Goal: Task Accomplishment & Management: Manage account settings

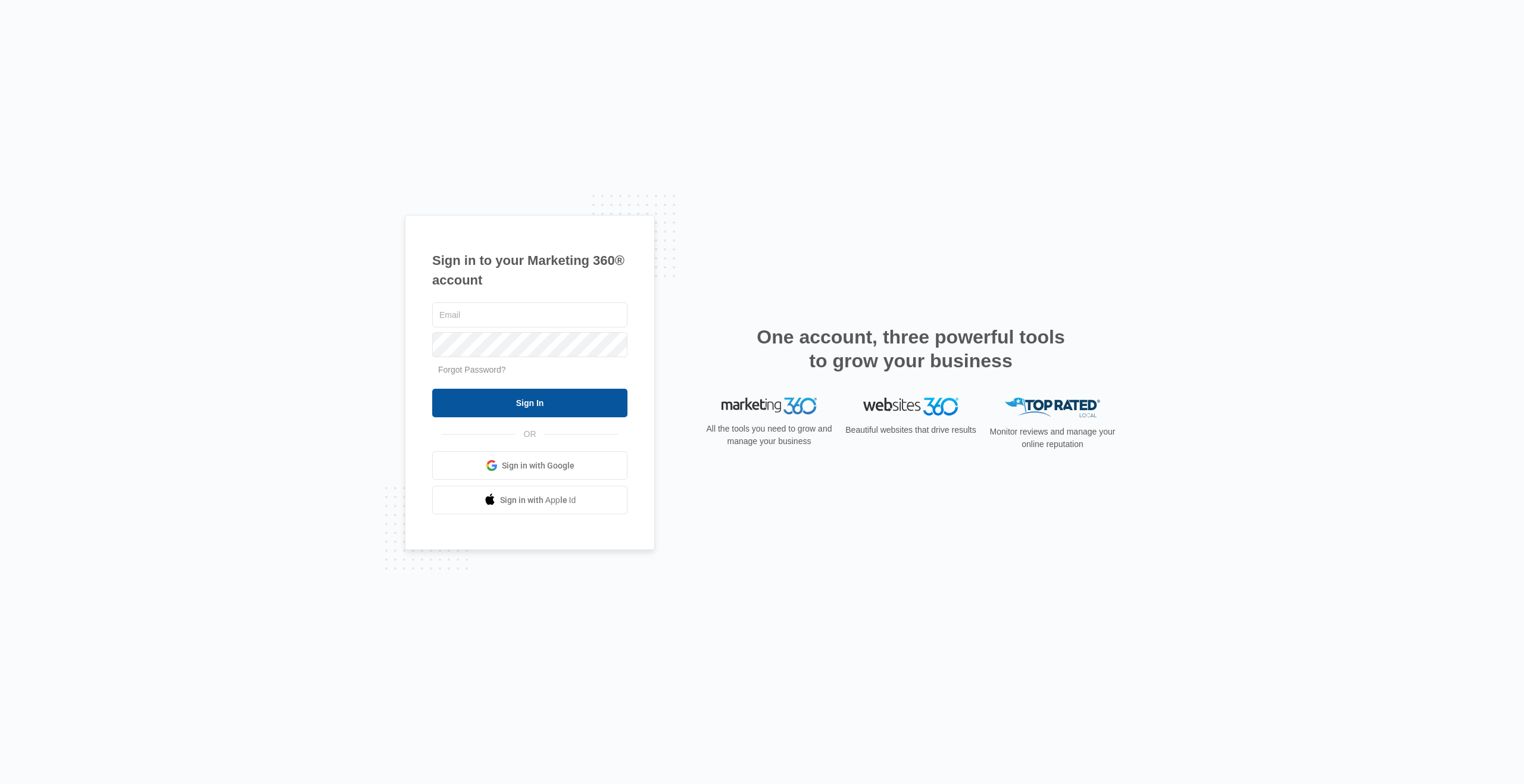
type input "[EMAIL_ADDRESS][DOMAIN_NAME]"
click at [523, 406] on input "Sign In" at bounding box center [529, 403] width 195 height 29
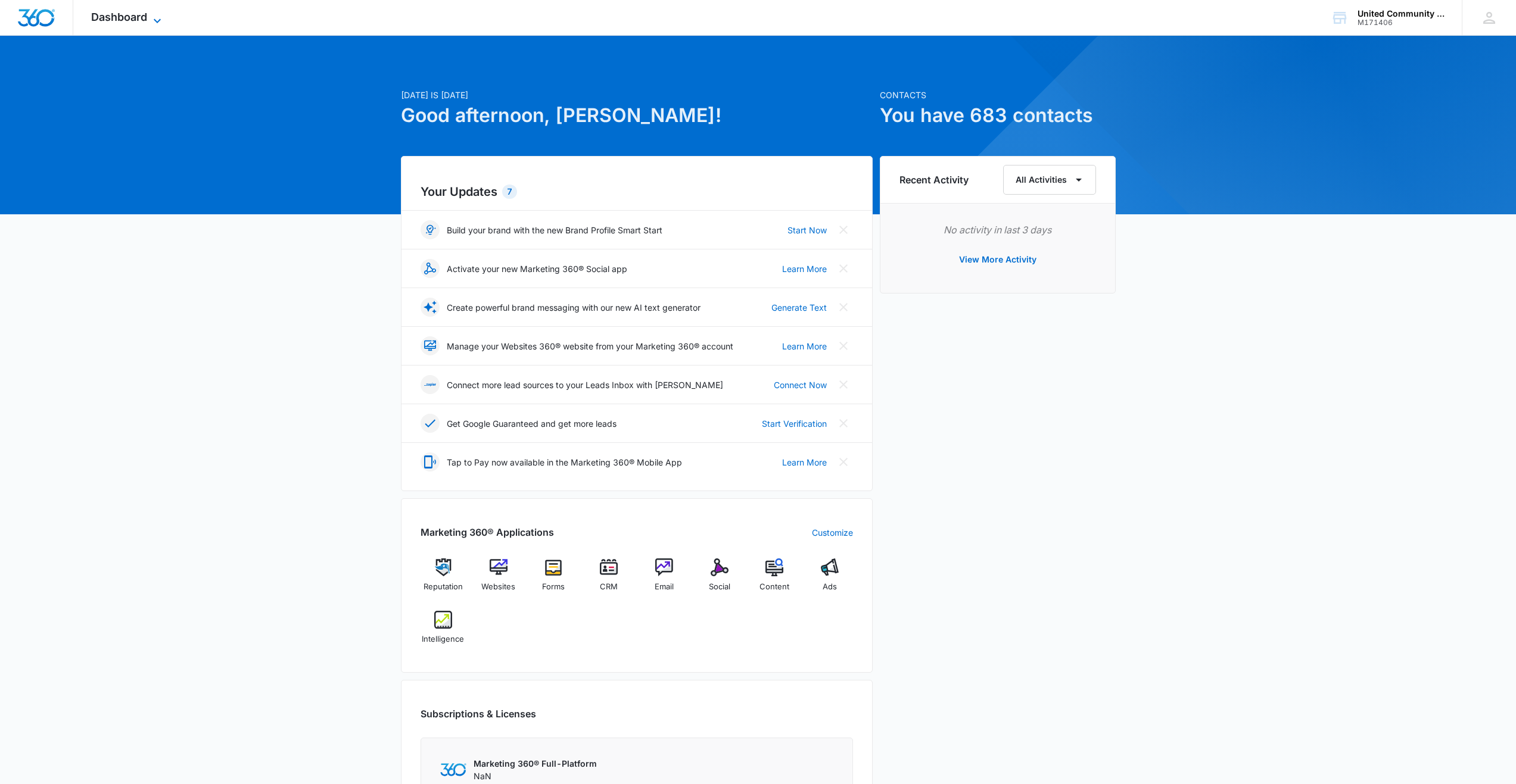
click at [158, 16] on icon at bounding box center [158, 21] width 14 height 14
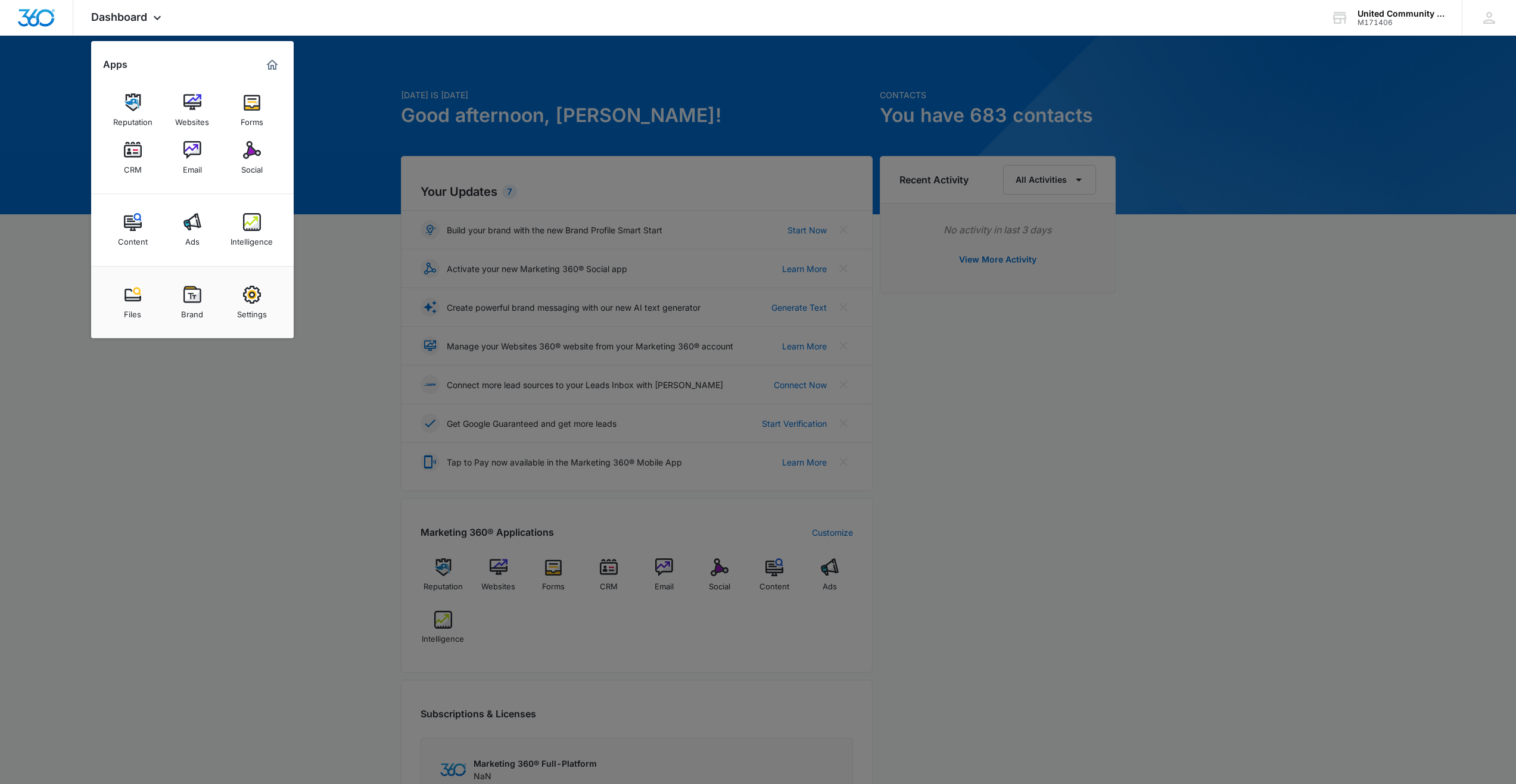
click at [189, 416] on div at bounding box center [758, 392] width 1516 height 784
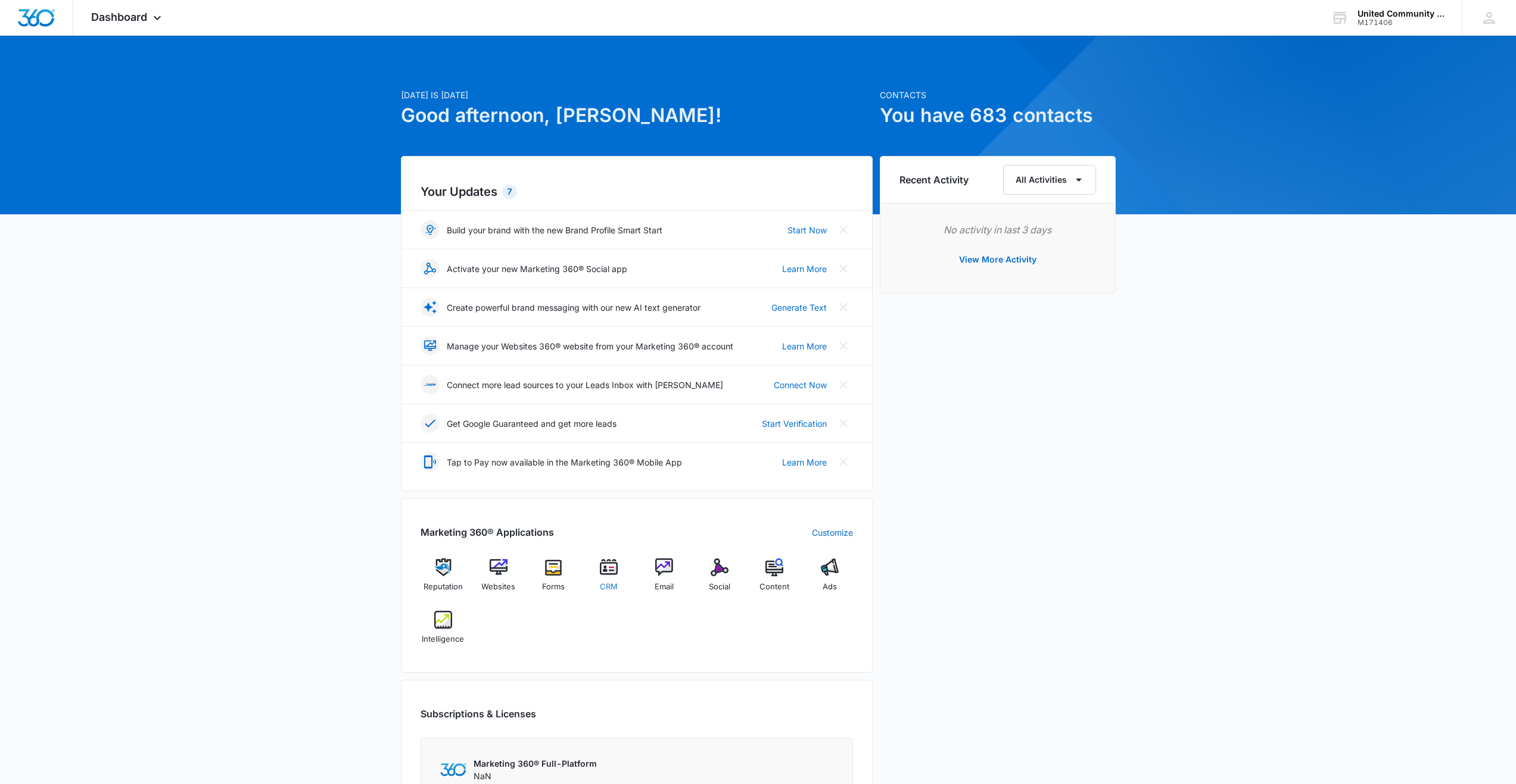
click at [608, 566] on img at bounding box center [608, 567] width 18 height 18
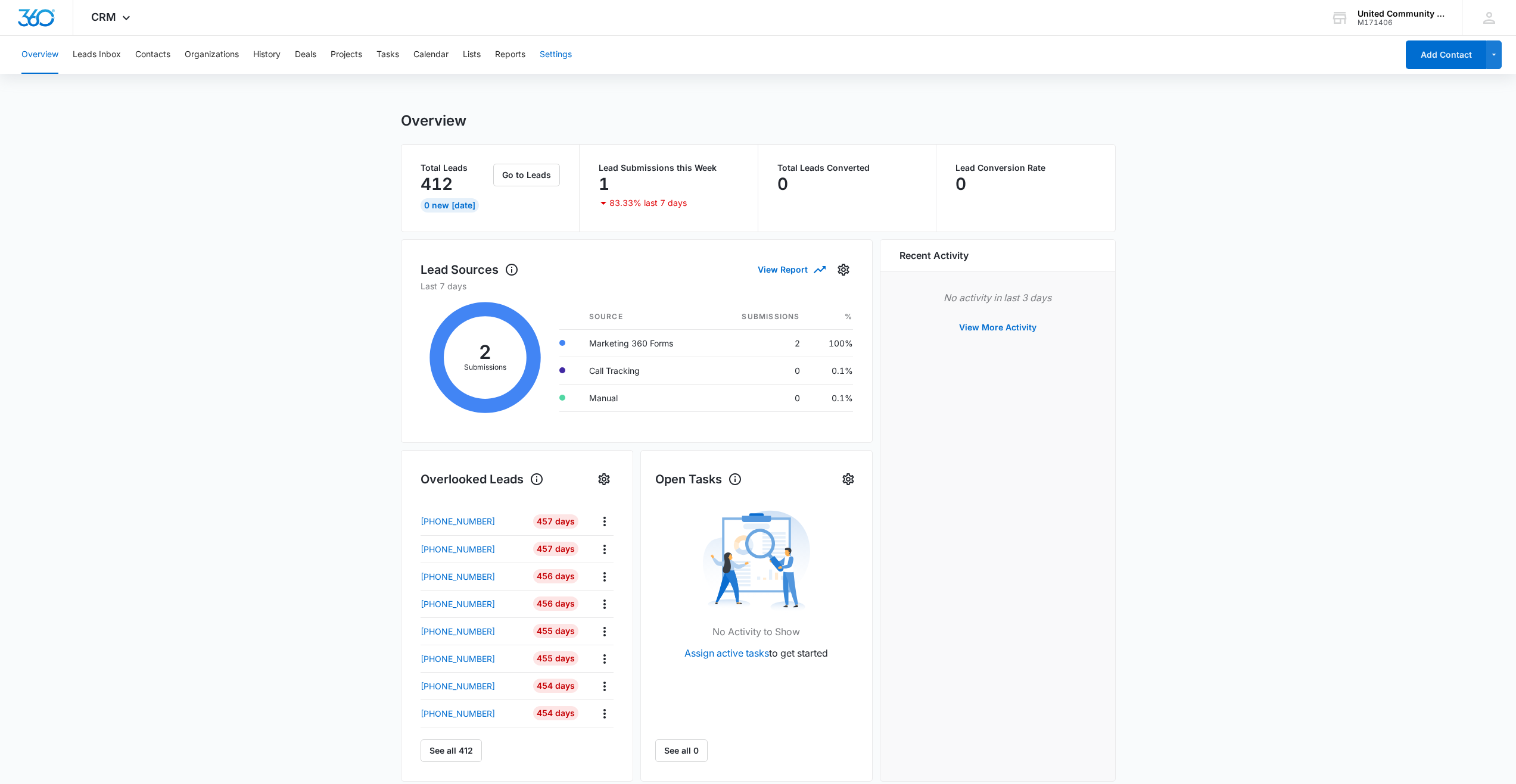
click at [562, 55] on button "Settings" at bounding box center [555, 55] width 32 height 38
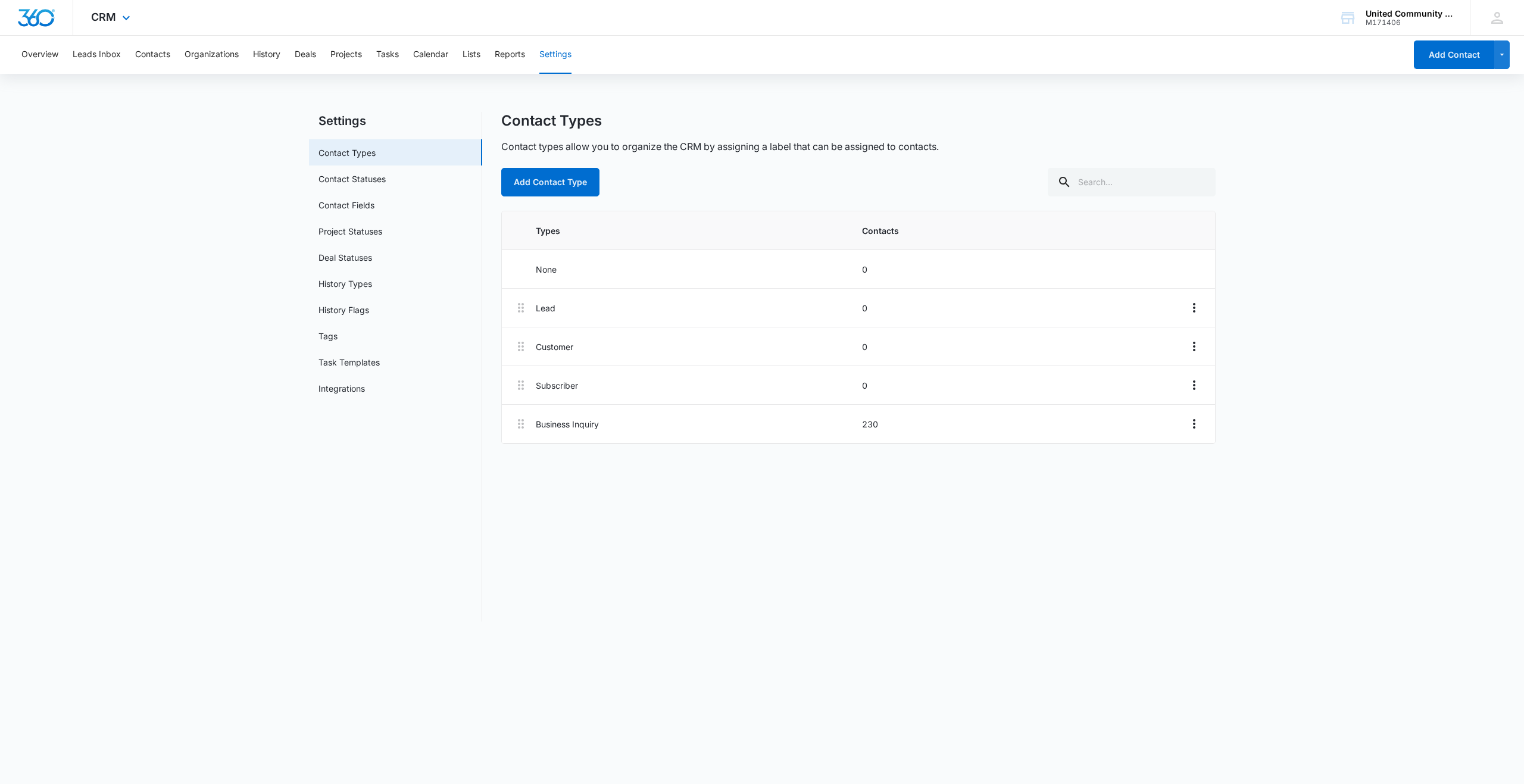
click at [117, 17] on div "CRM Apps Reputation Websites Forms CRM Email Social Content Ads Intelligence Fi…" at bounding box center [112, 18] width 78 height 35
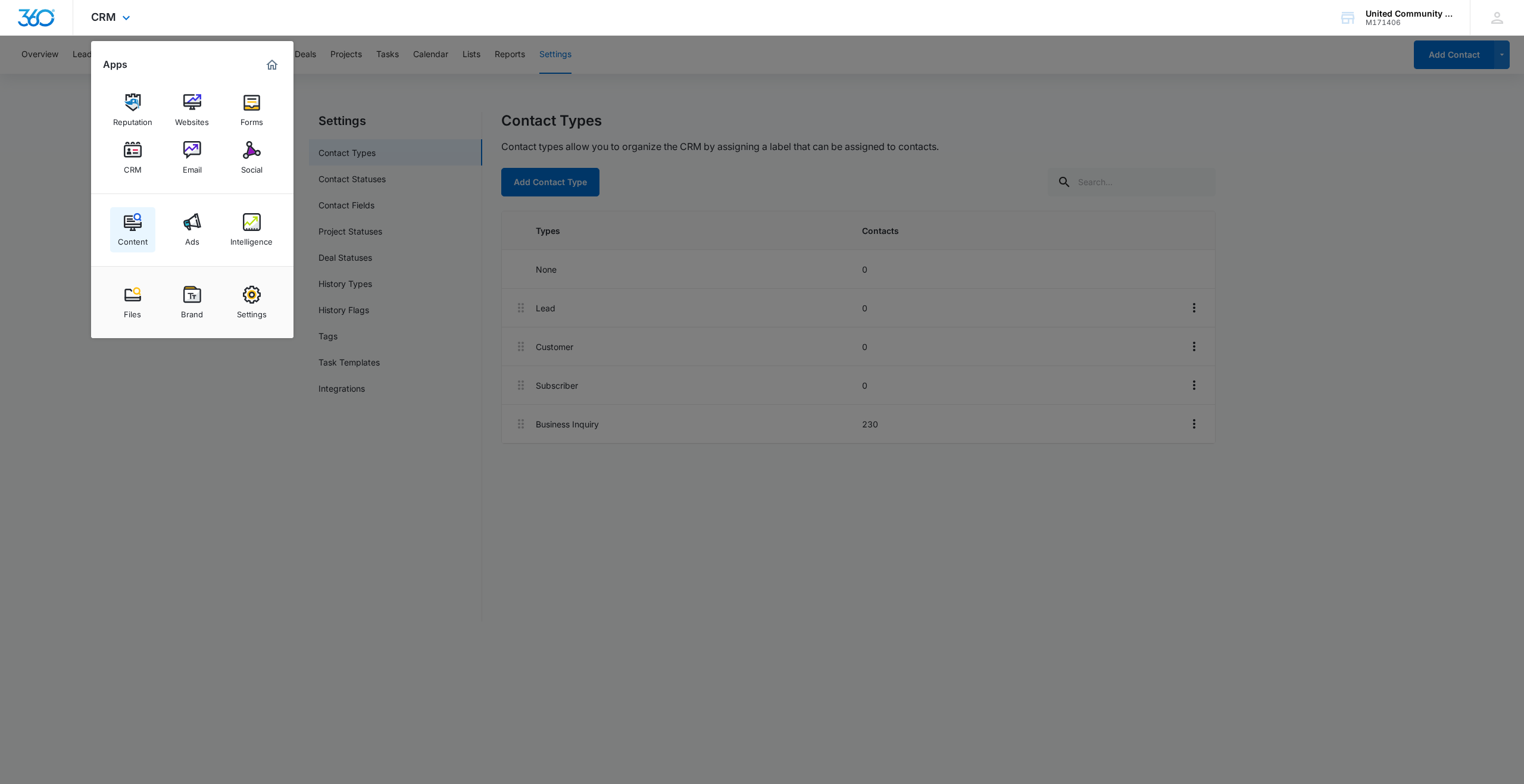
click at [127, 224] on img at bounding box center [133, 221] width 18 height 18
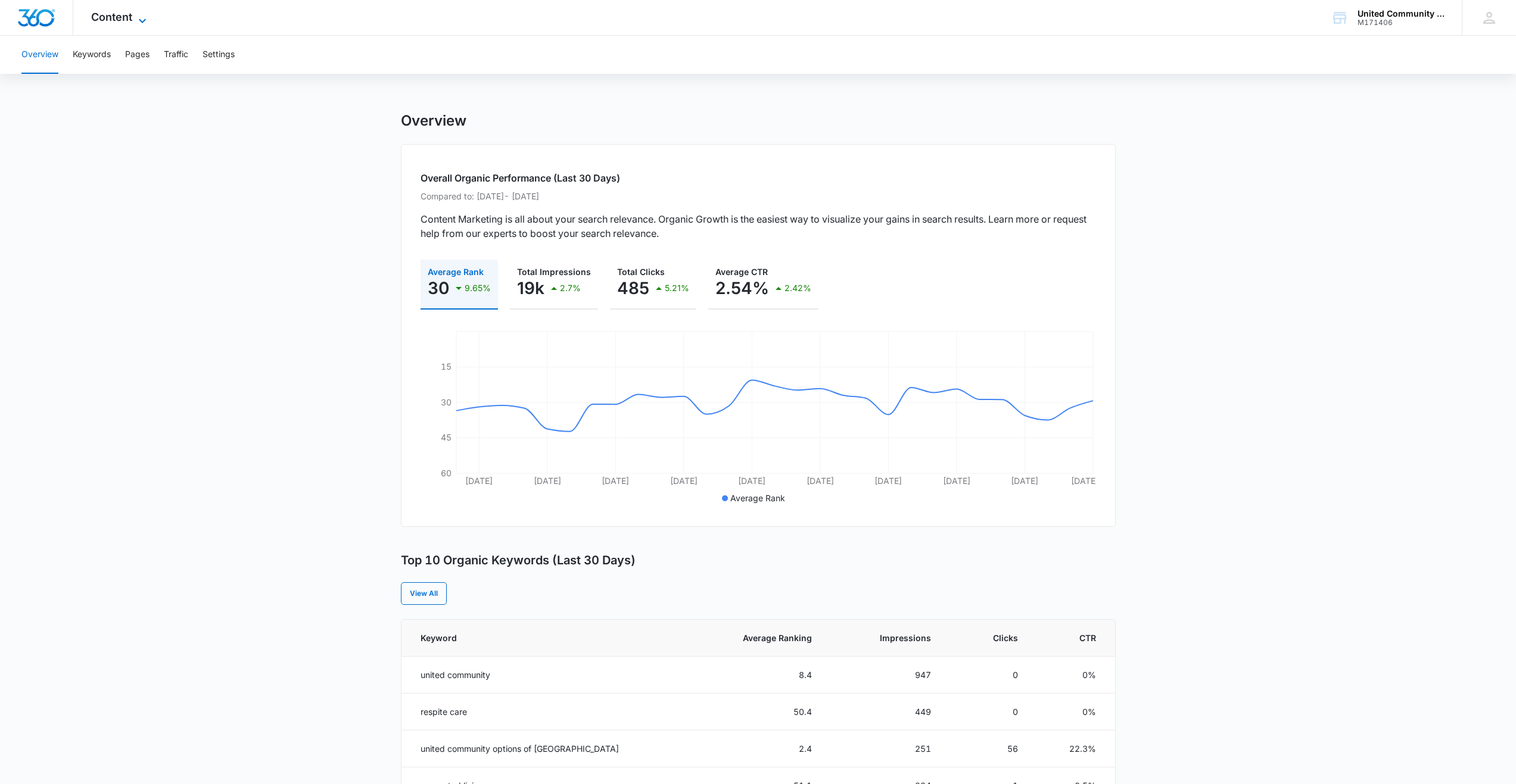
click at [129, 20] on span "Content" at bounding box center [111, 16] width 41 height 12
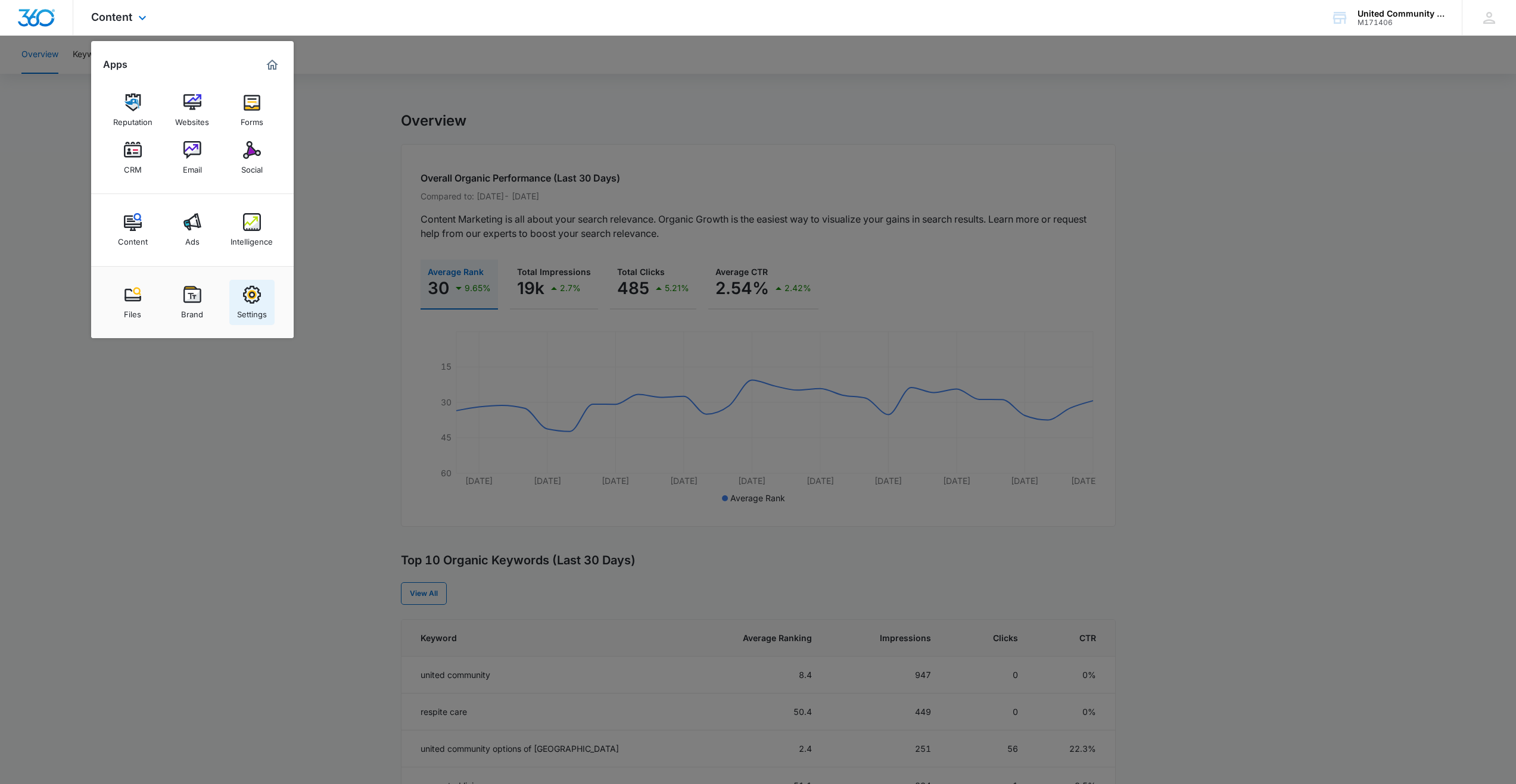
click at [250, 295] on img at bounding box center [252, 294] width 18 height 18
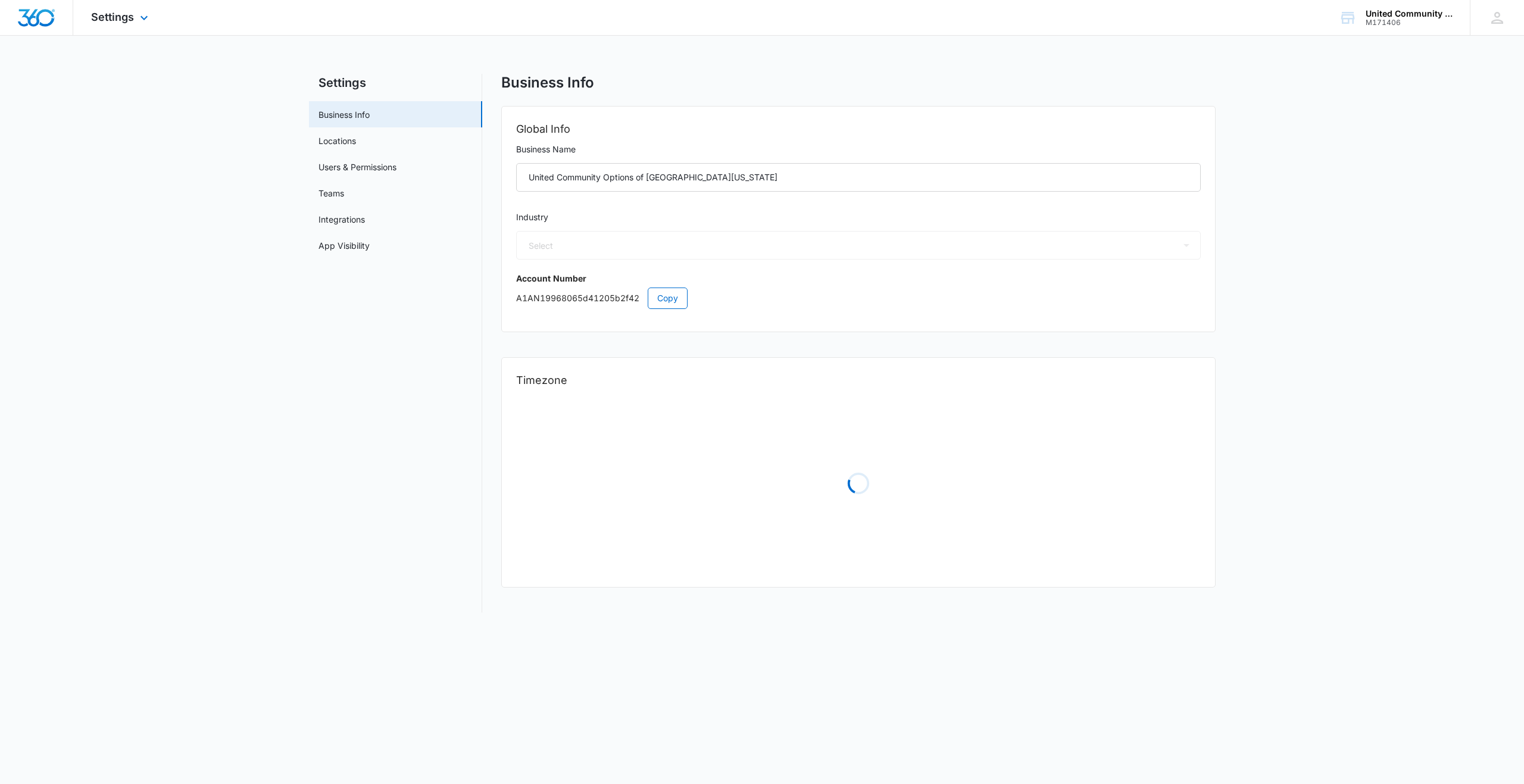
select select "52"
select select "US"
select select "America/[GEOGRAPHIC_DATA]"
click at [348, 137] on link "Locations" at bounding box center [337, 140] width 37 height 12
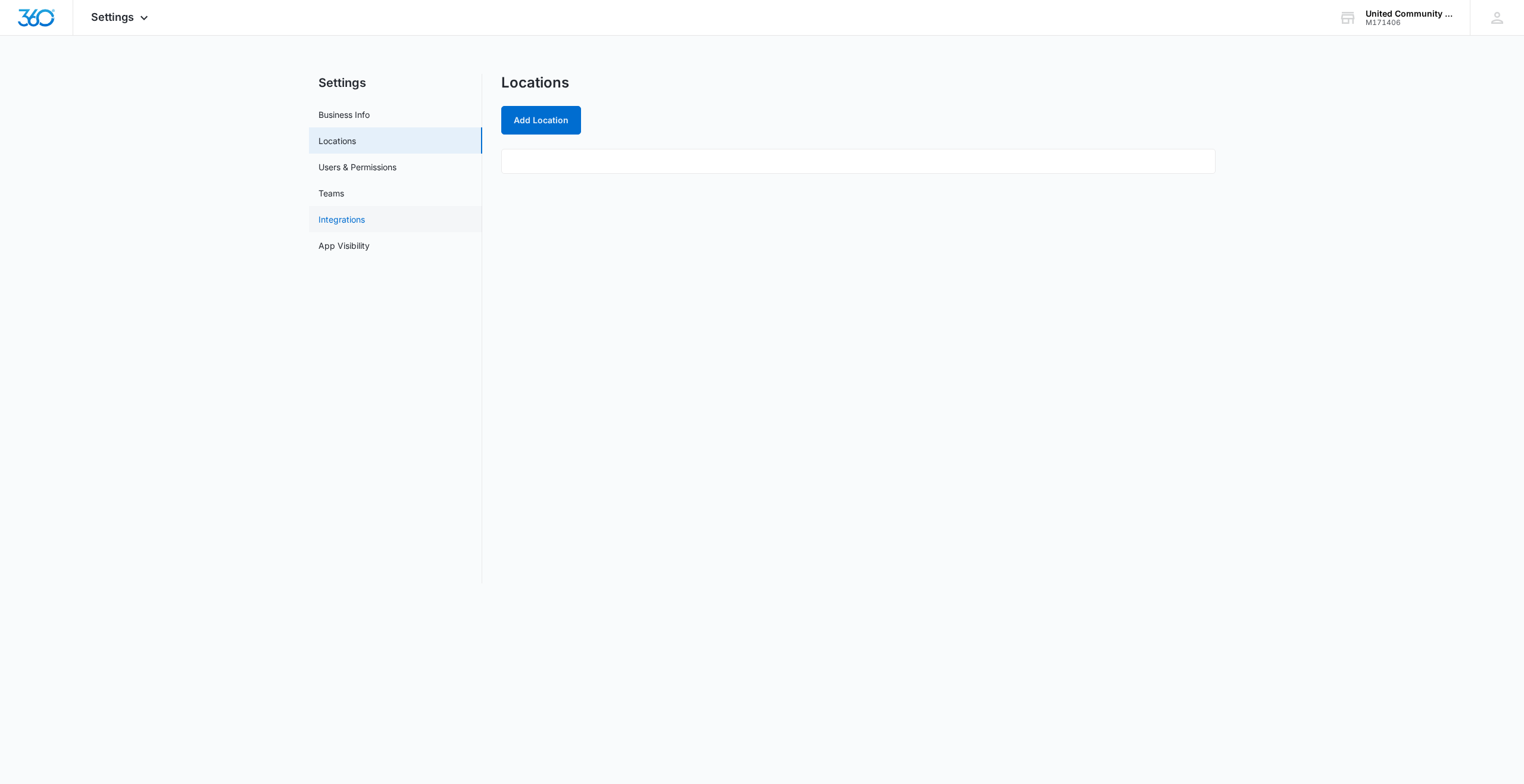
click at [352, 218] on link "Integrations" at bounding box center [341, 219] width 46 height 12
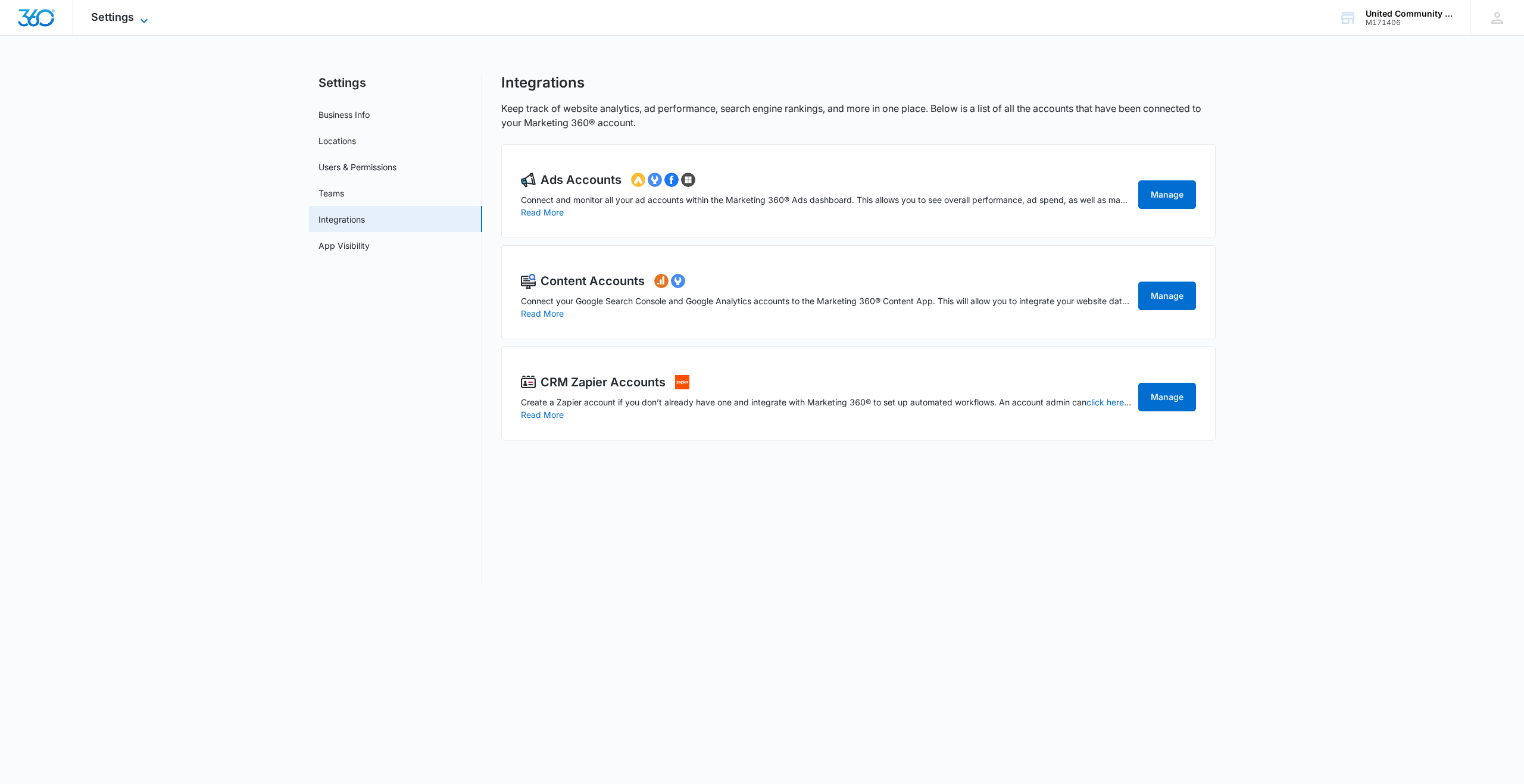
click at [129, 14] on span "Settings" at bounding box center [112, 16] width 43 height 12
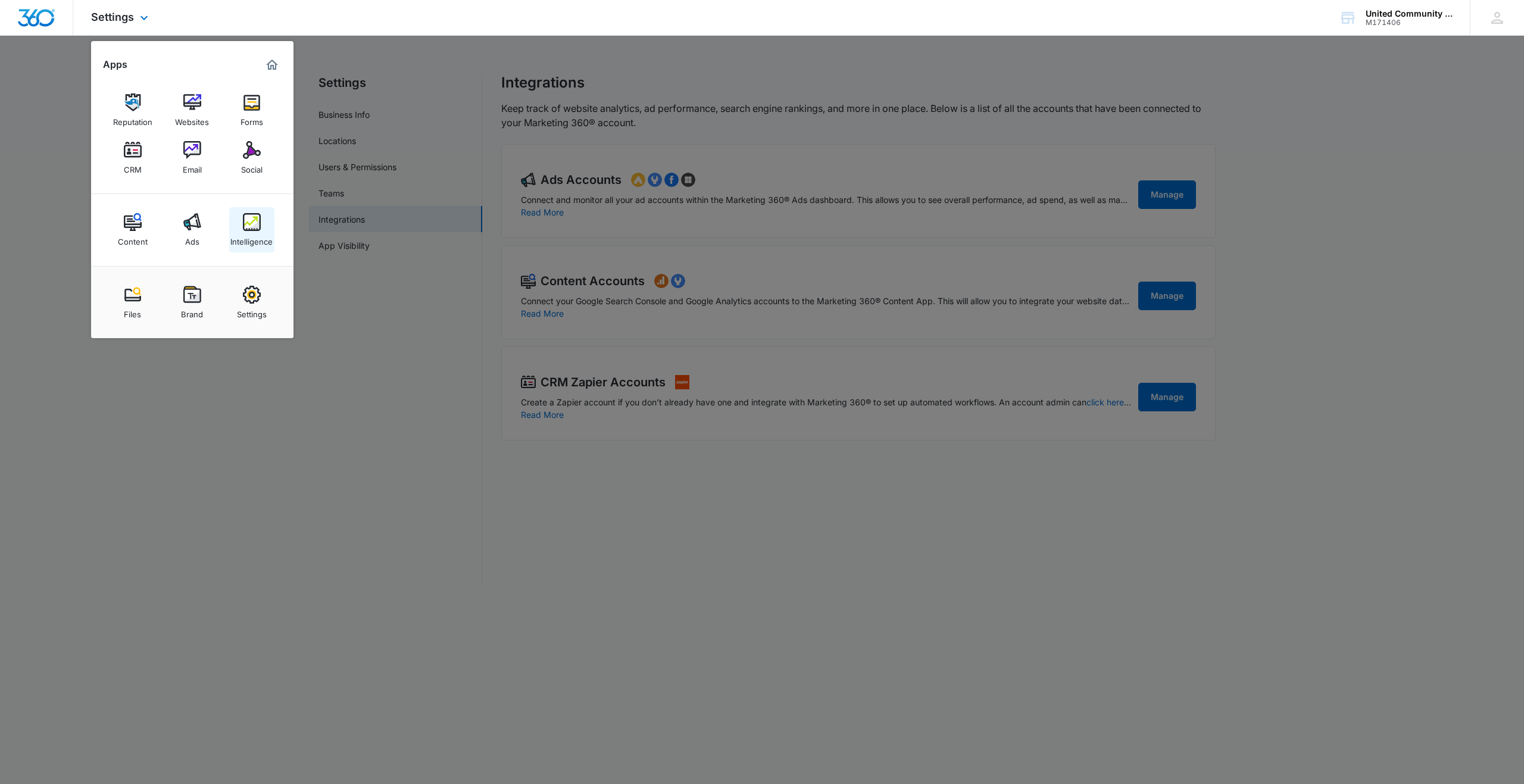
click at [250, 224] on img at bounding box center [252, 221] width 18 height 18
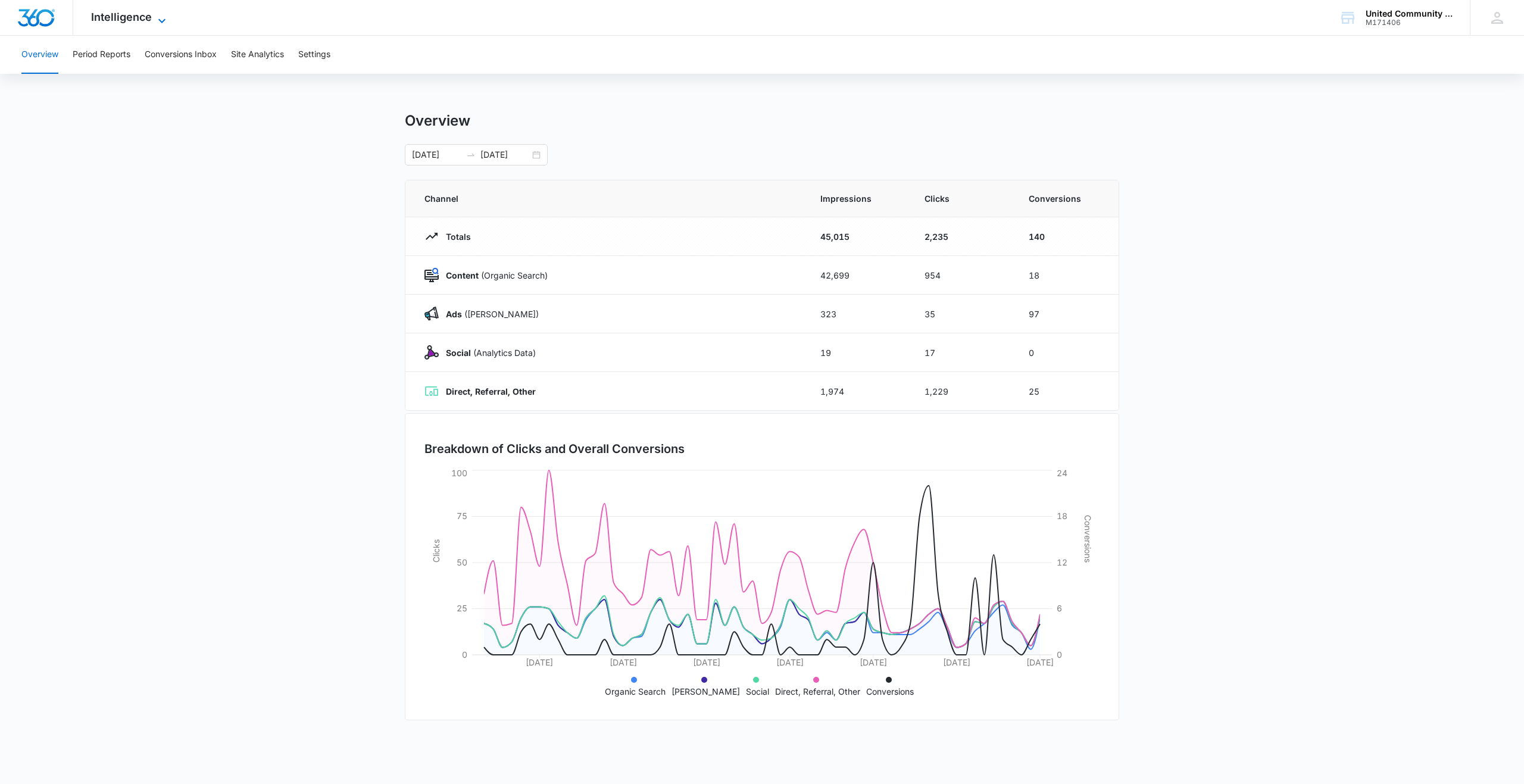
click at [137, 16] on span "Intelligence" at bounding box center [121, 16] width 61 height 12
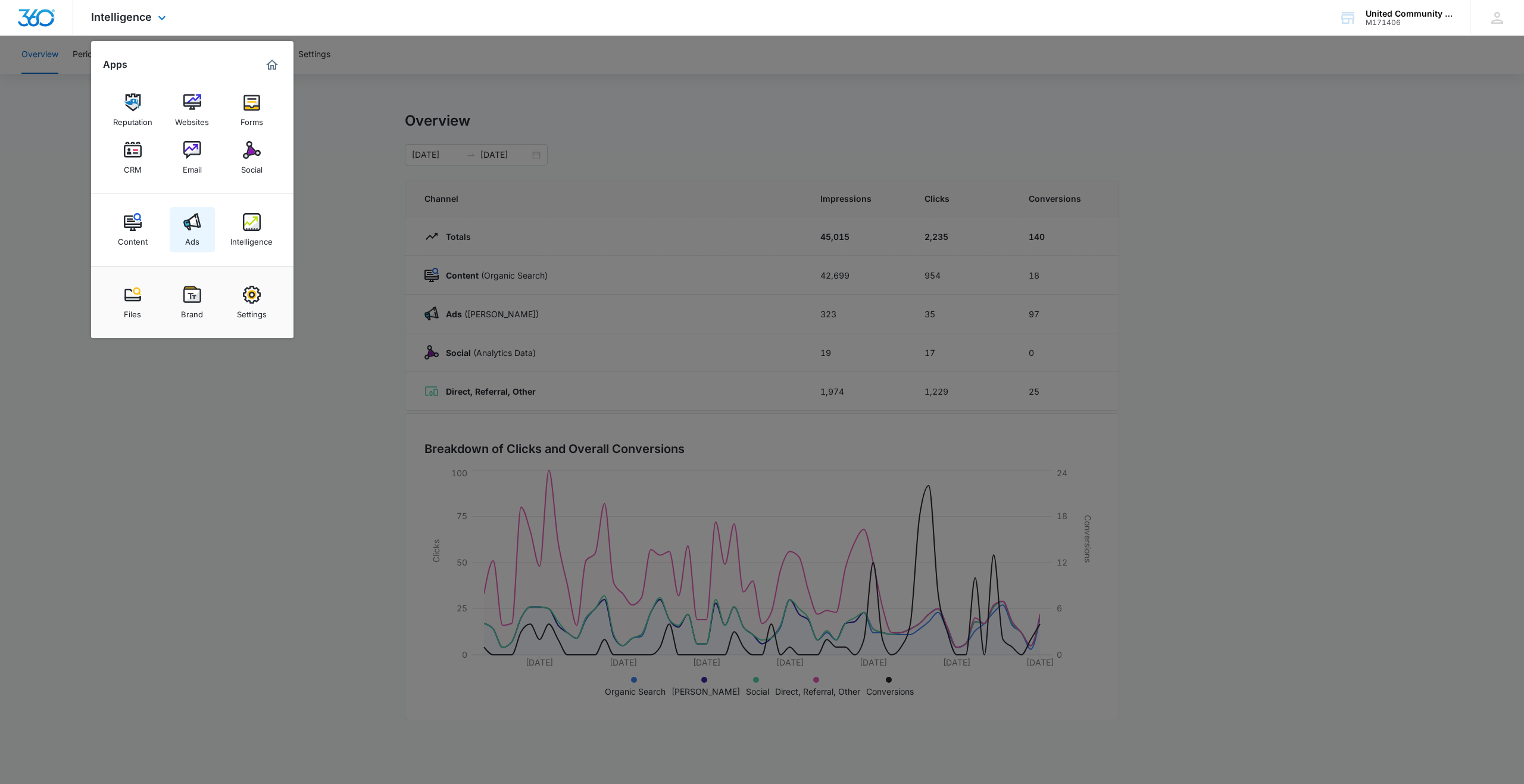
click at [191, 225] on img at bounding box center [192, 221] width 18 height 18
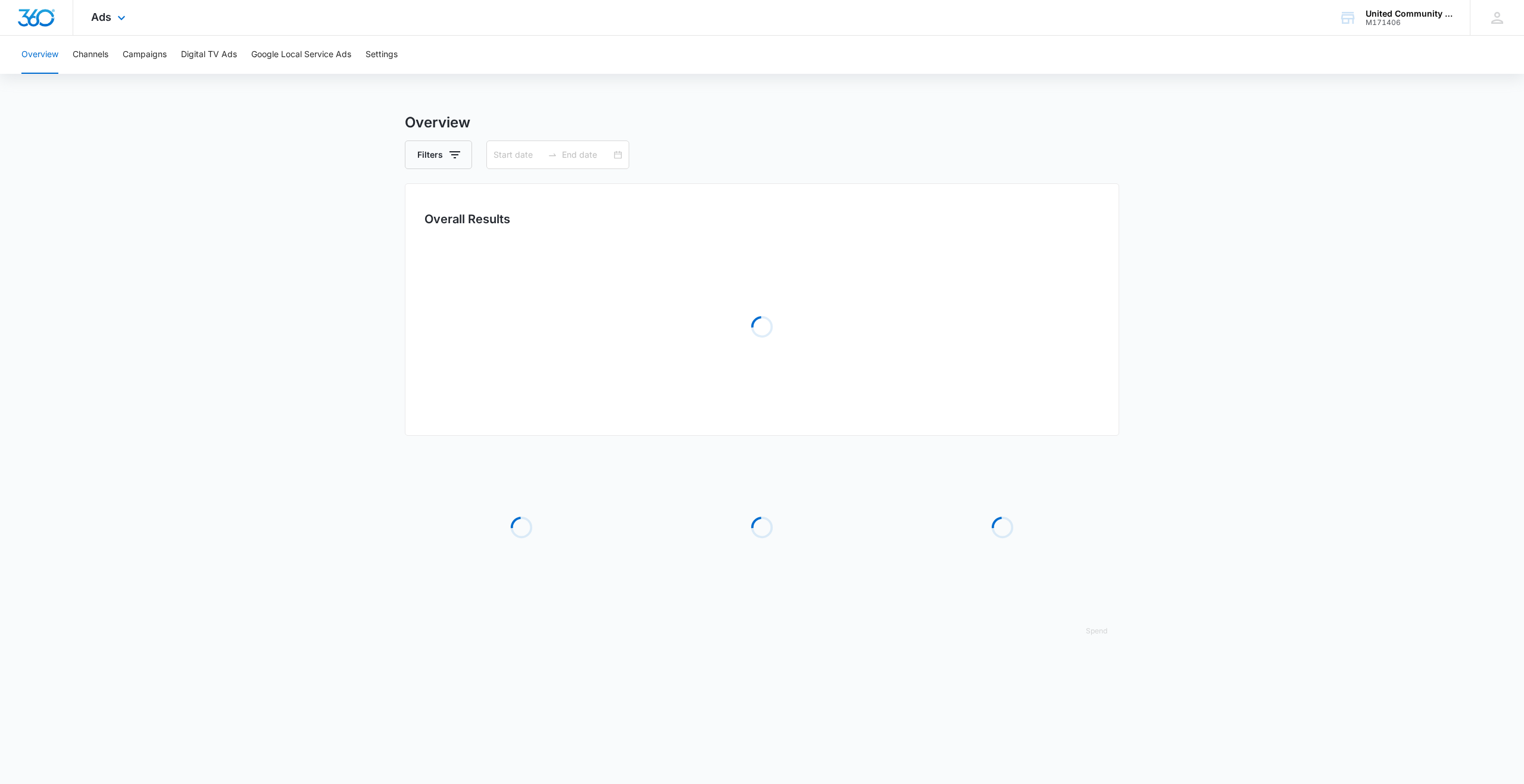
type input "[DATE]"
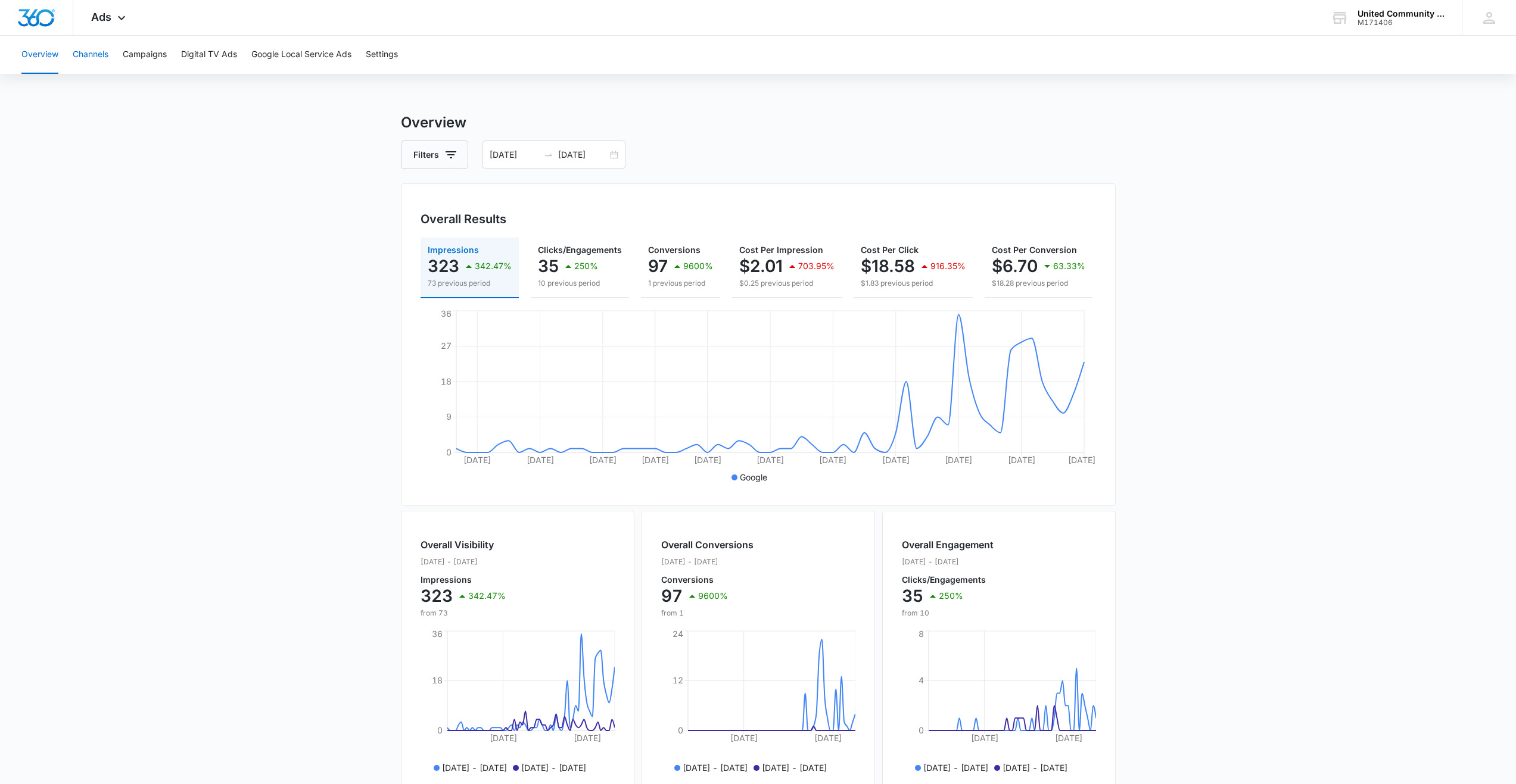
click at [96, 51] on button "Channels" at bounding box center [90, 55] width 36 height 38
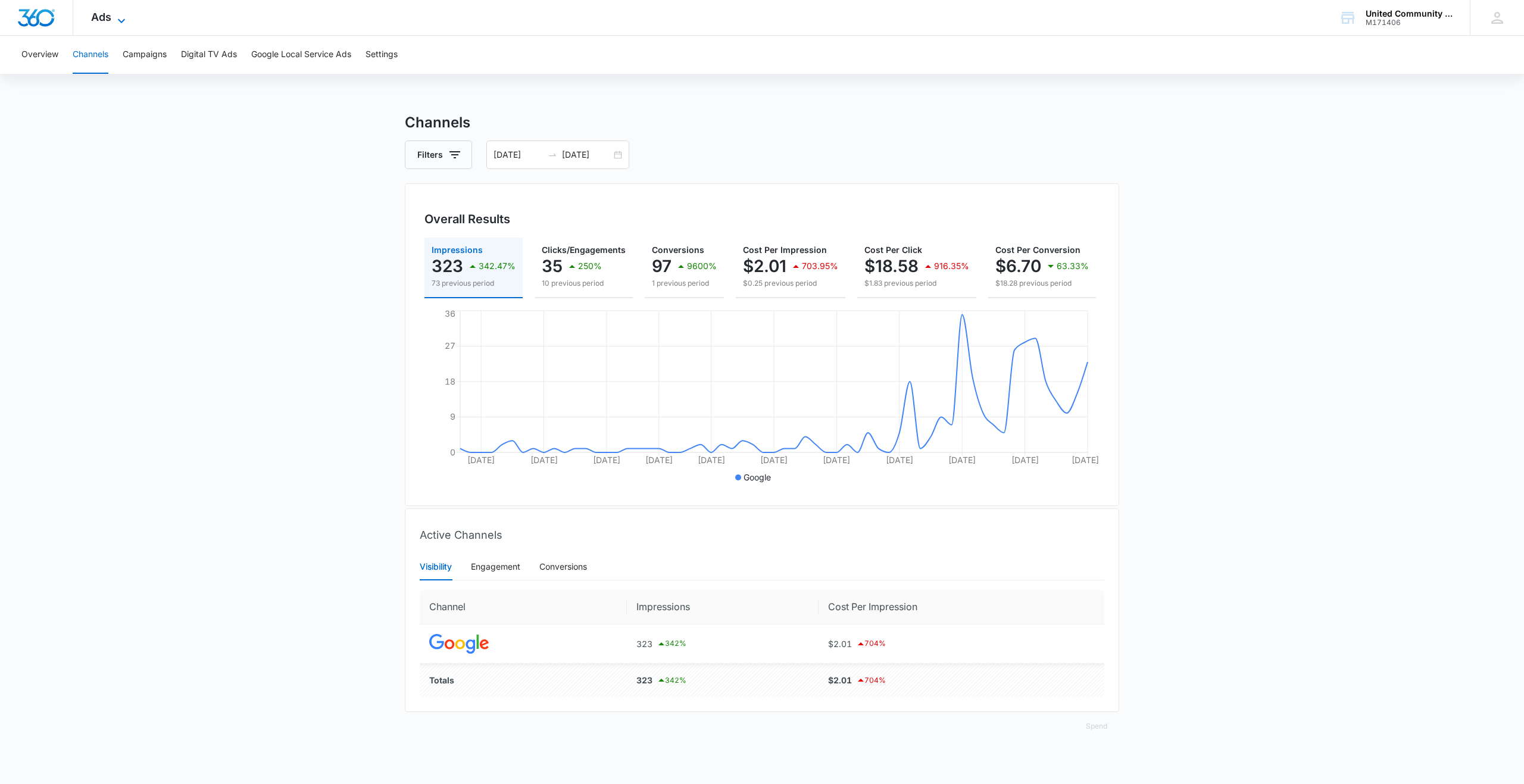
click at [105, 17] on span "Ads" at bounding box center [101, 16] width 20 height 12
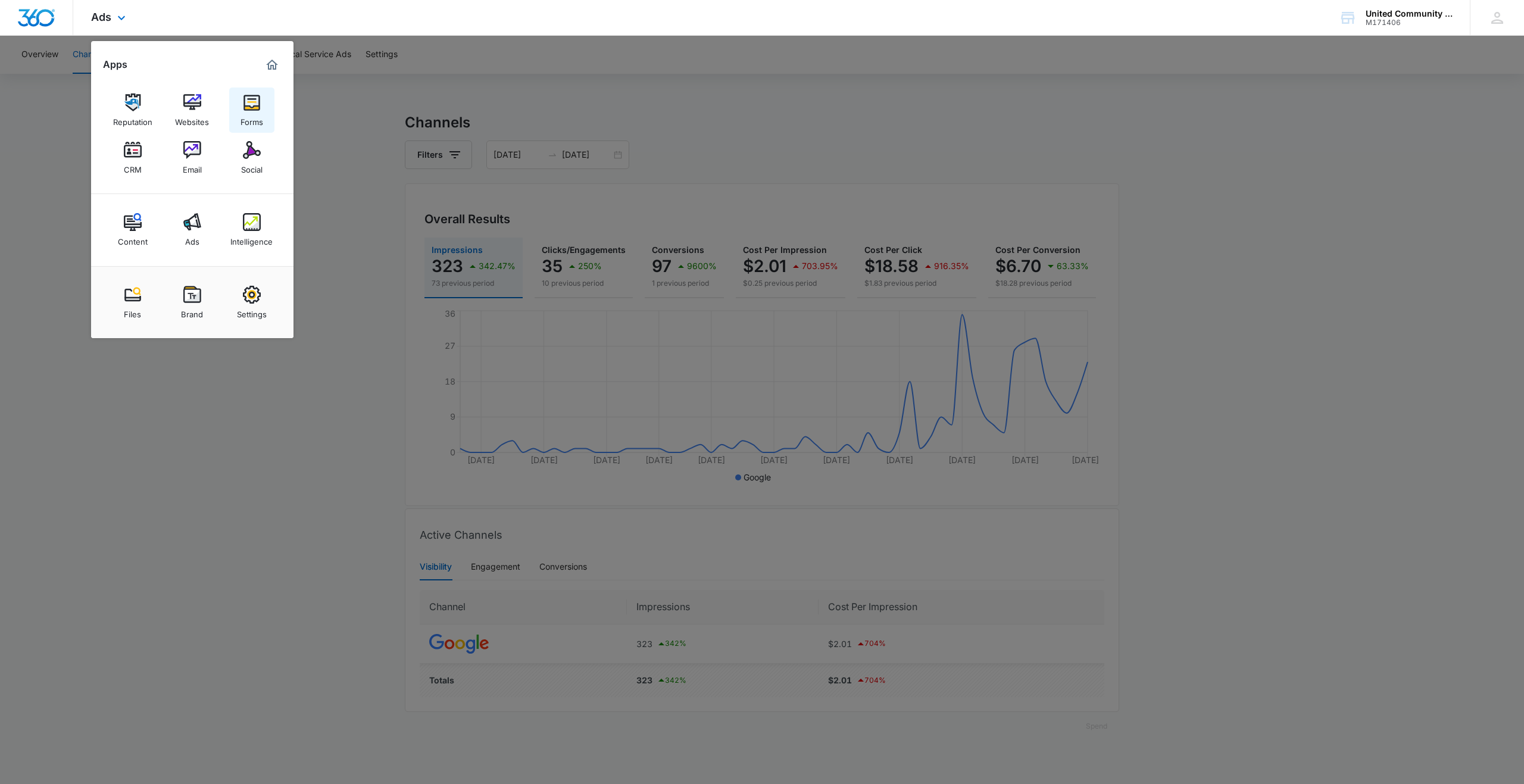
click at [256, 105] on img at bounding box center [252, 102] width 18 height 18
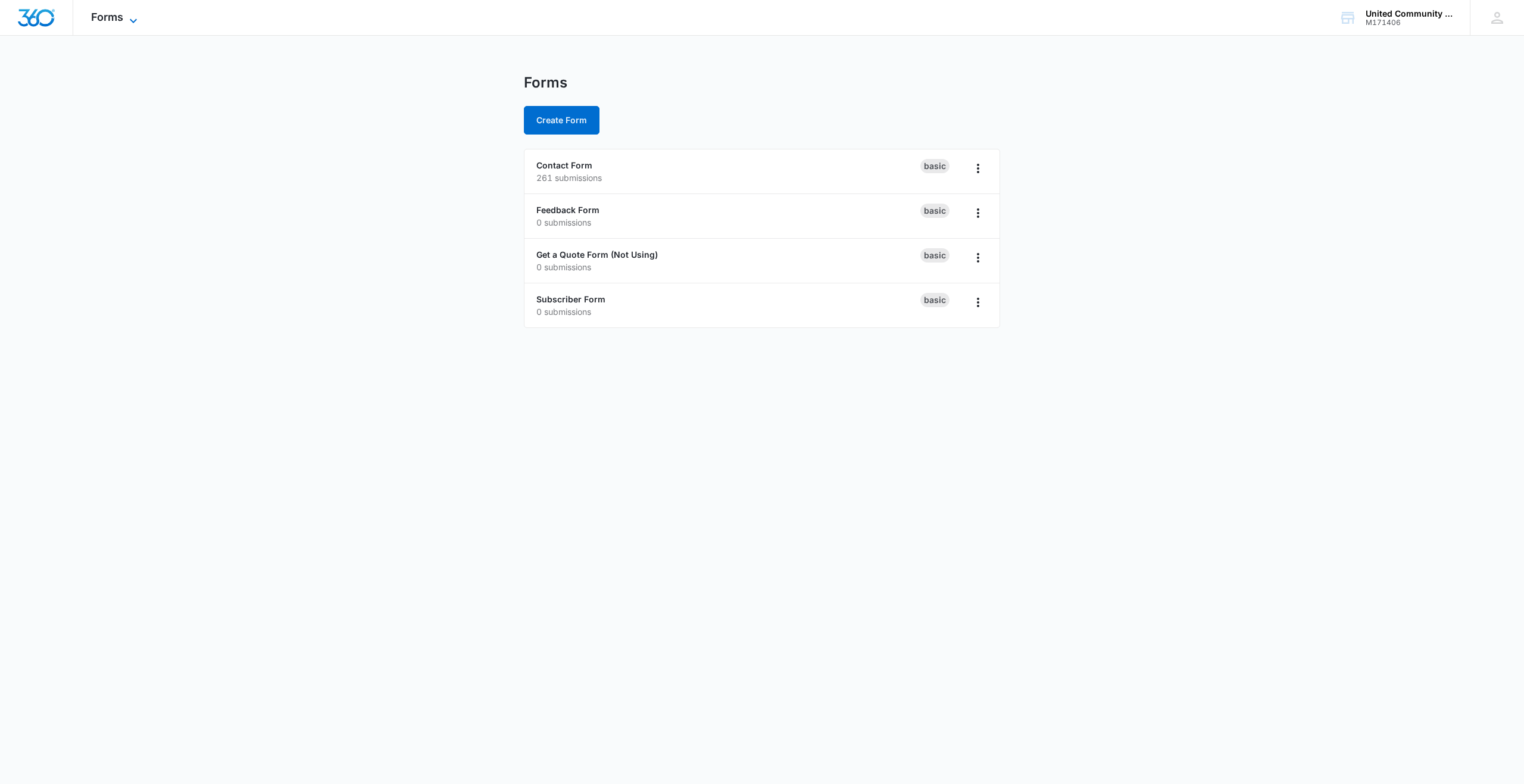
click at [108, 16] on span "Forms" at bounding box center [107, 16] width 32 height 12
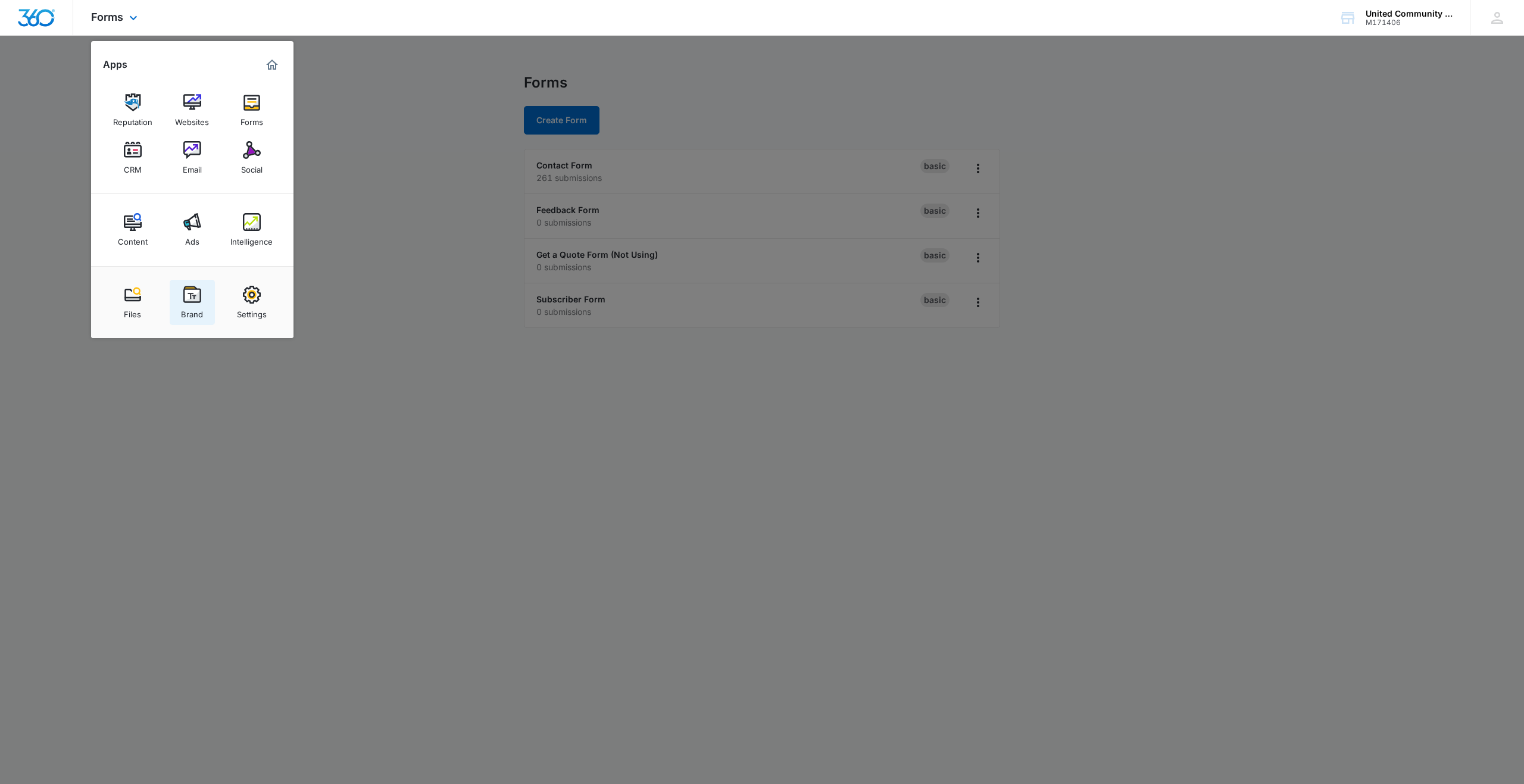
click at [192, 291] on img at bounding box center [192, 294] width 18 height 18
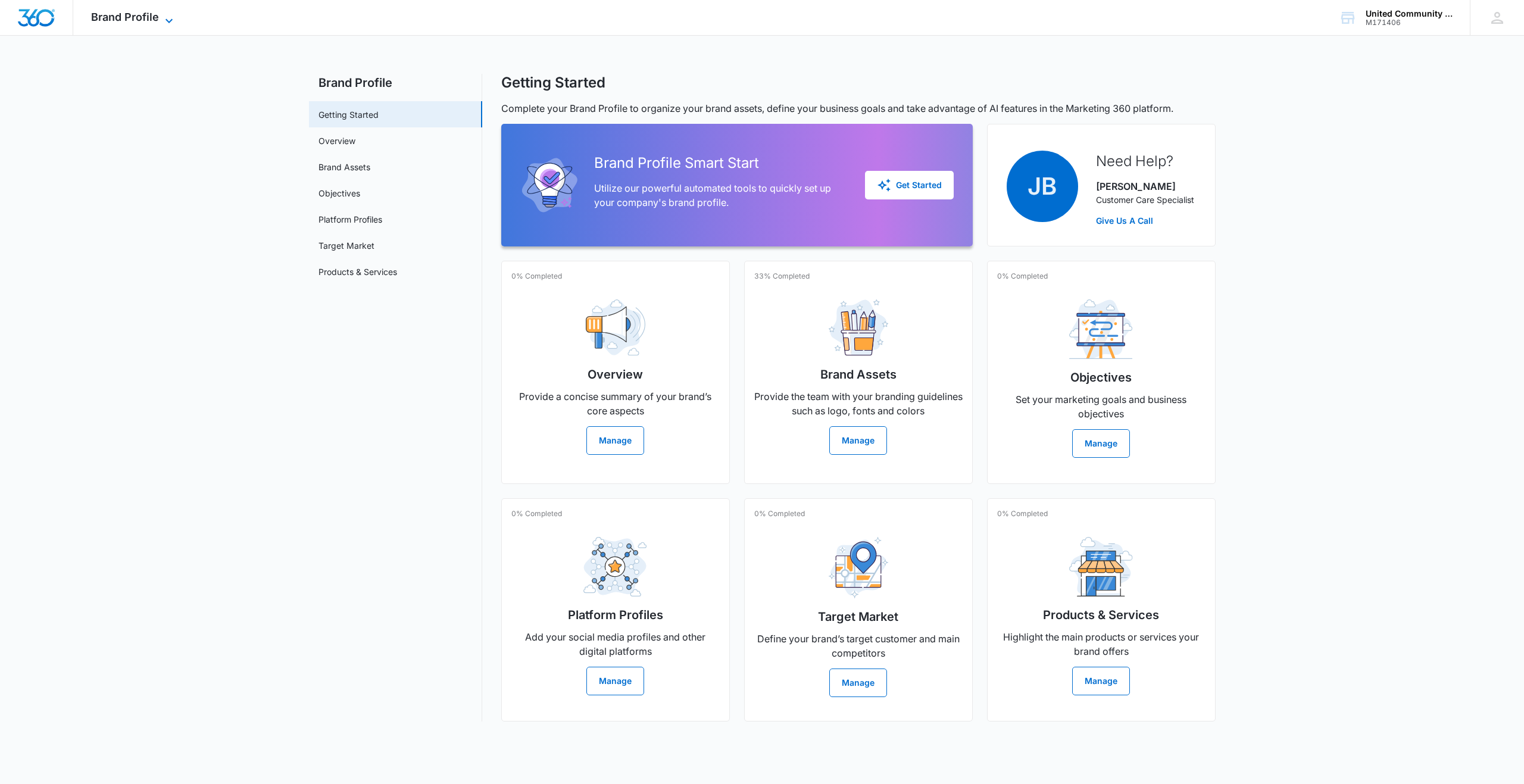
click at [162, 17] on icon at bounding box center [169, 21] width 14 height 14
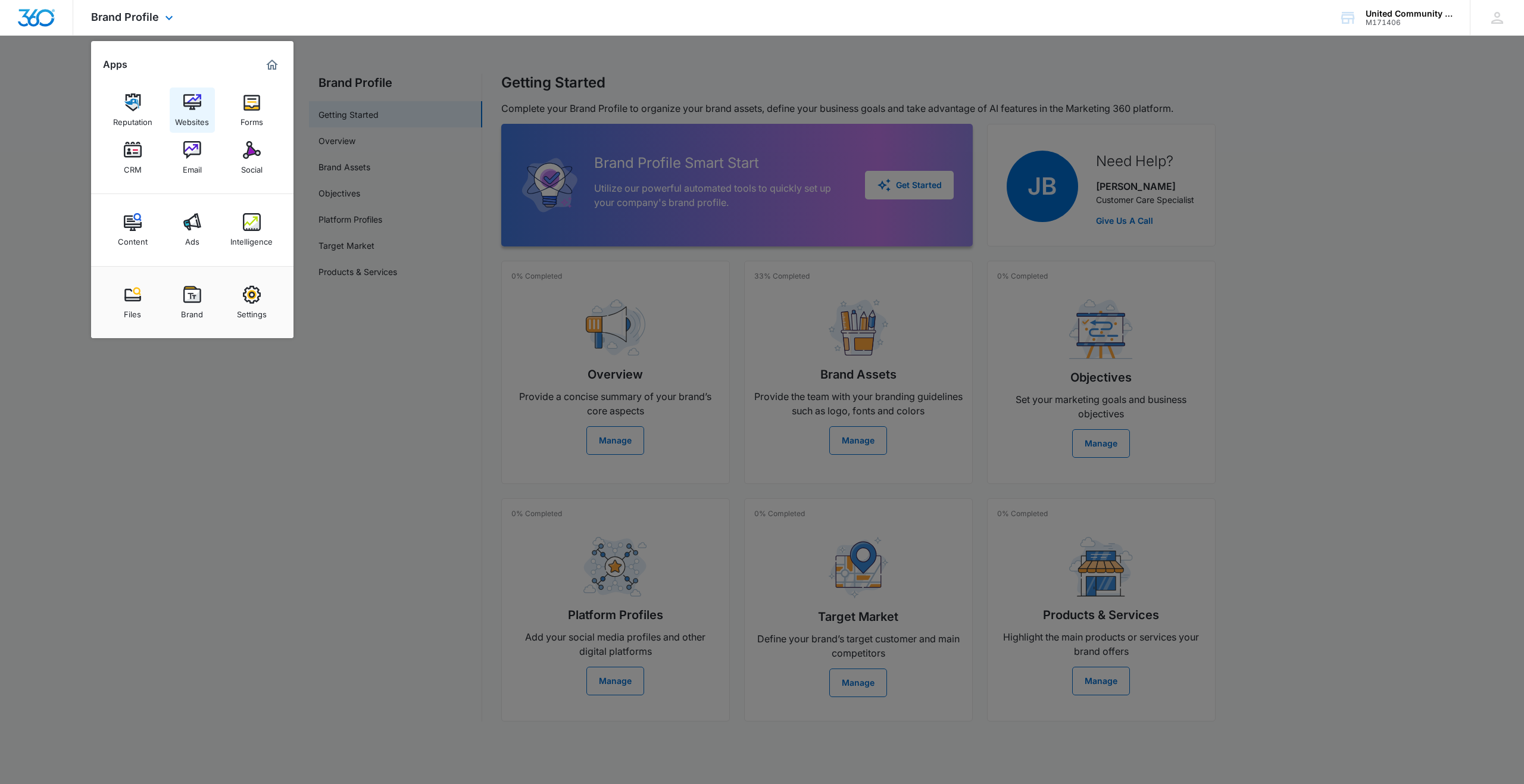
click at [192, 105] on img at bounding box center [192, 102] width 18 height 18
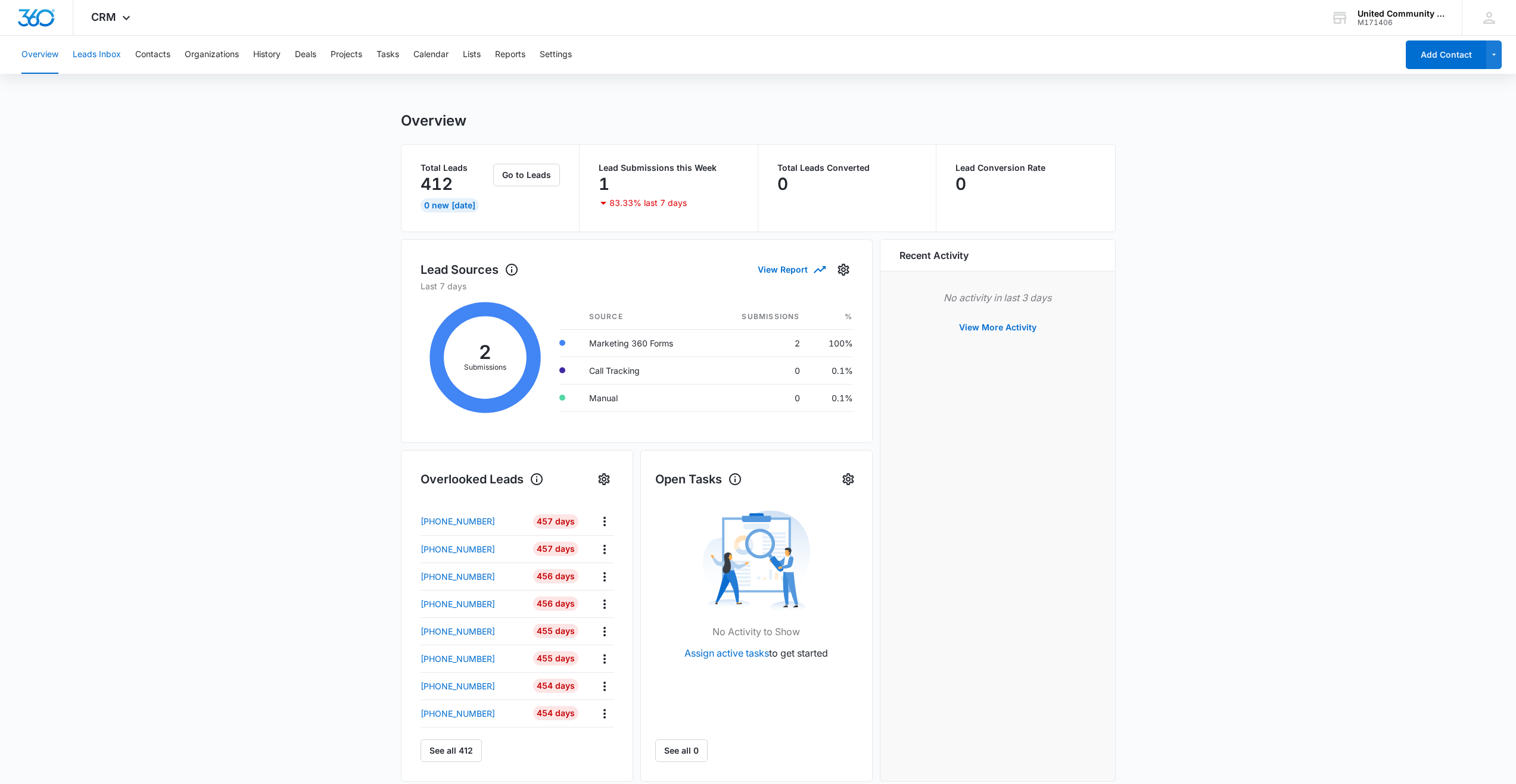
click at [95, 54] on button "Leads Inbox" at bounding box center [97, 55] width 48 height 38
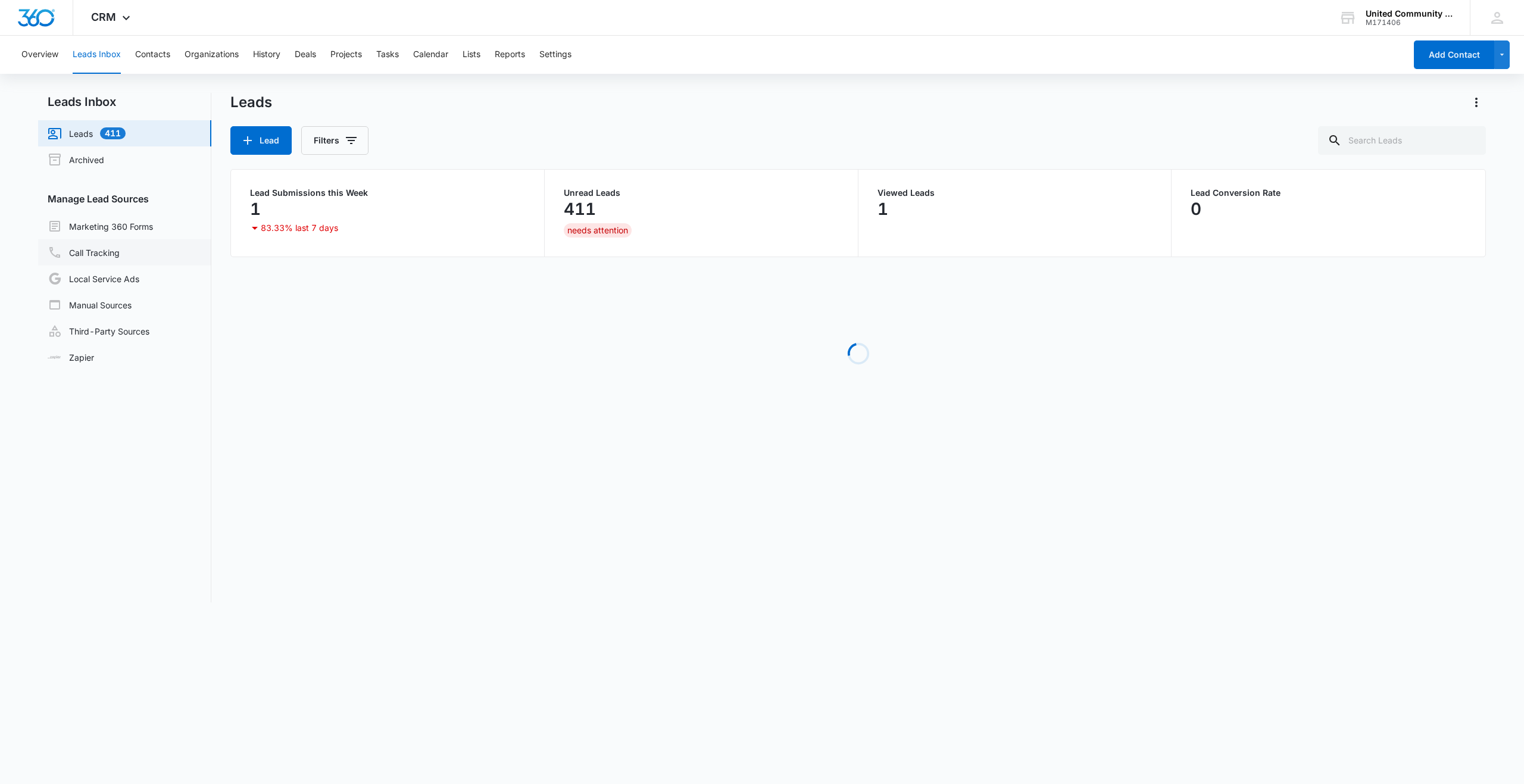
click at [84, 255] on link "Call Tracking" at bounding box center [84, 252] width 72 height 14
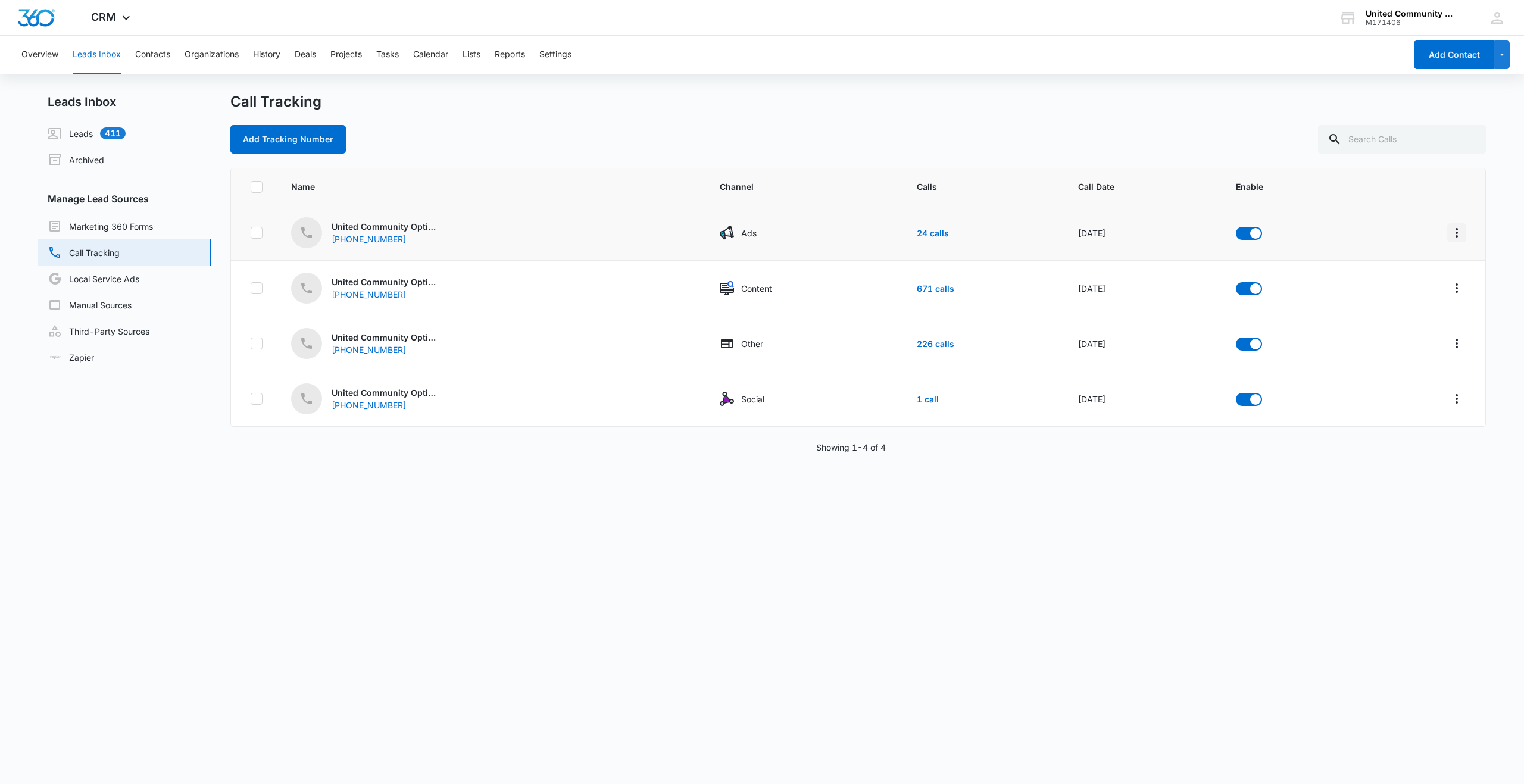
click at [1456, 232] on icon "Overflow Menu" at bounding box center [1457, 233] width 3 height 10
click at [393, 242] on div "(844) 827-5022" at bounding box center [379, 238] width 95 height 12
click at [848, 232] on div "Ads" at bounding box center [804, 233] width 169 height 14
click at [917, 236] on link "24 calls" at bounding box center [933, 233] width 32 height 10
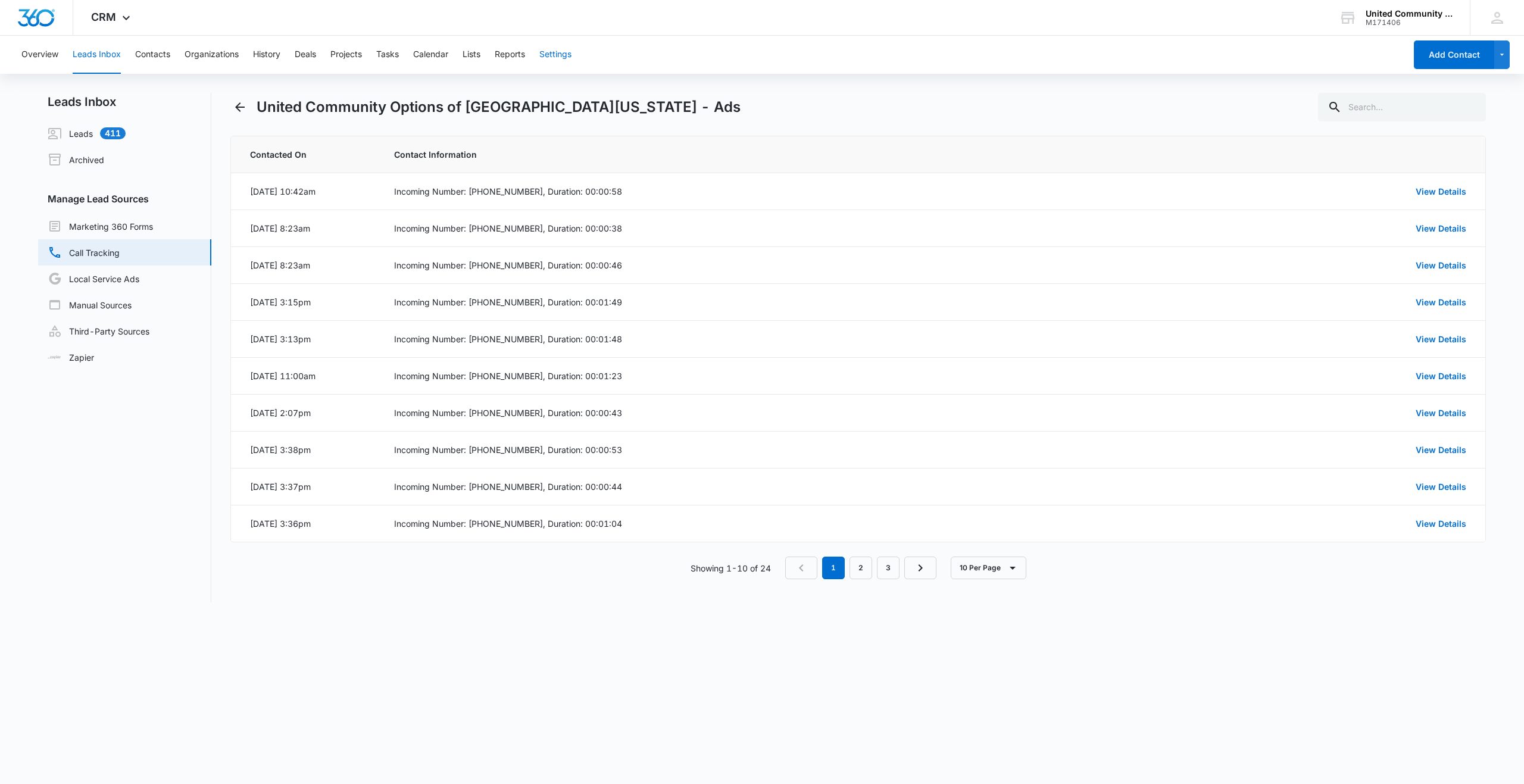
click at [561, 55] on button "Settings" at bounding box center [555, 55] width 32 height 38
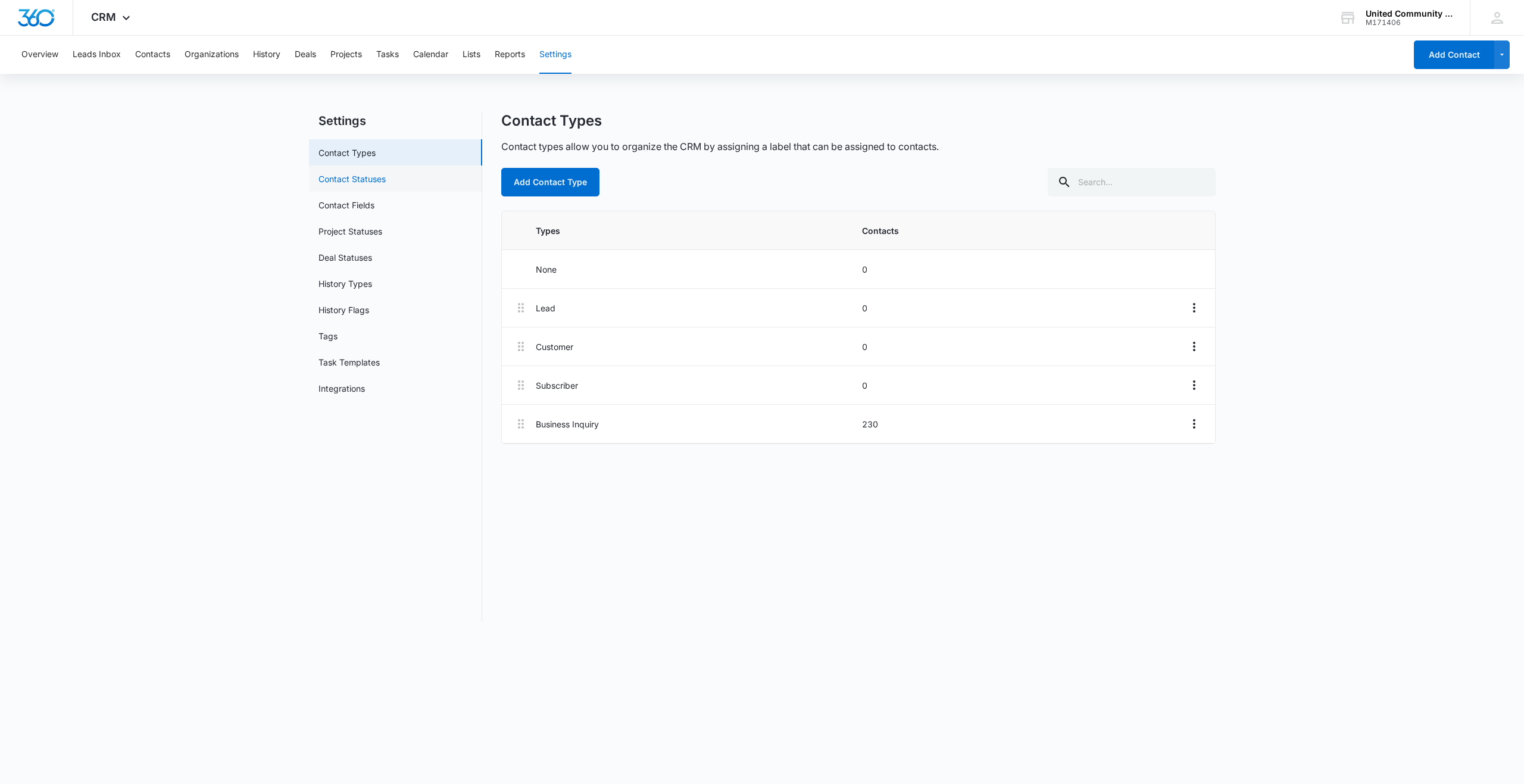
click at [338, 176] on link "Contact Statuses" at bounding box center [352, 178] width 67 height 12
click at [218, 55] on button "Organizations" at bounding box center [211, 55] width 54 height 38
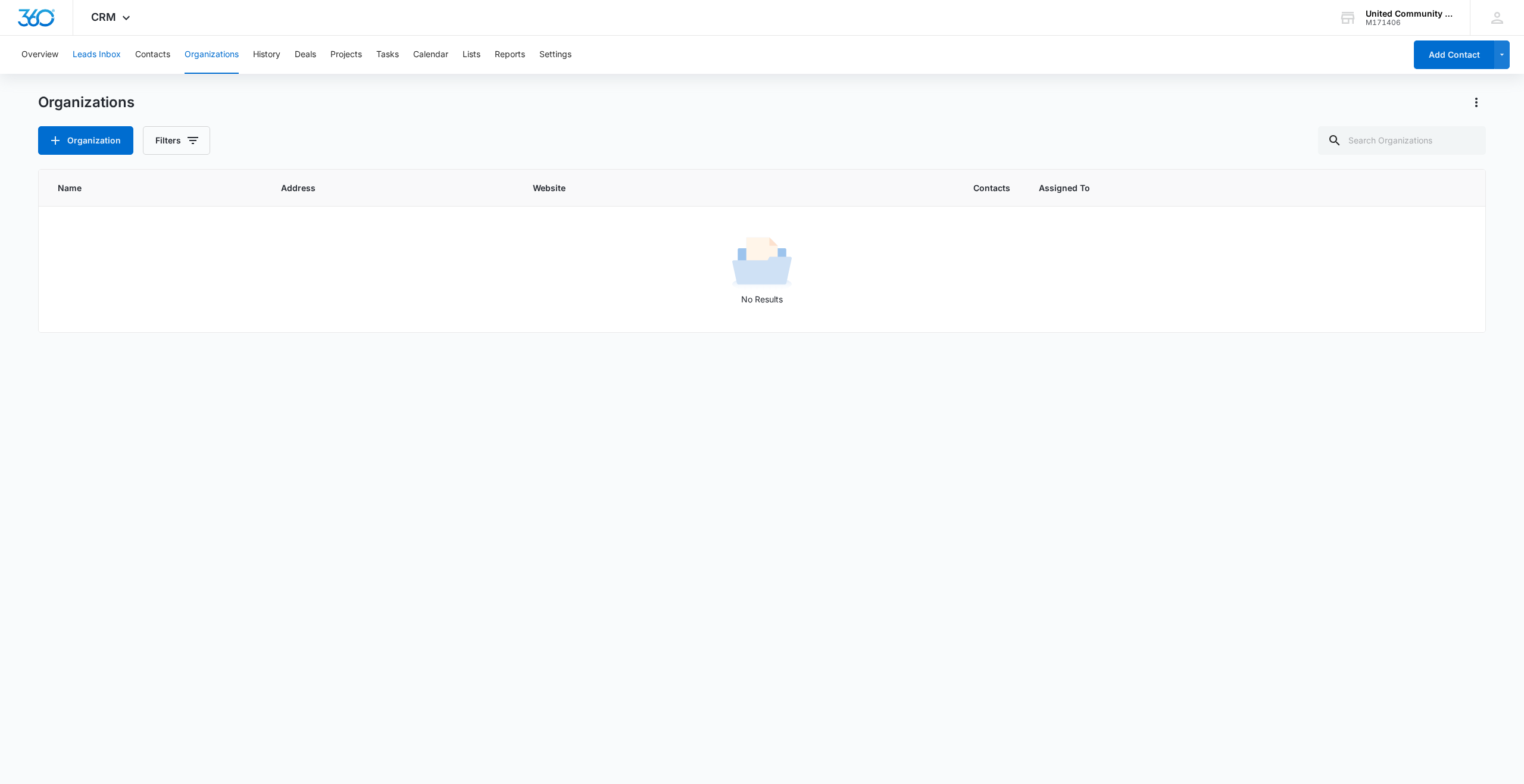
click at [102, 56] on button "Leads Inbox" at bounding box center [97, 55] width 48 height 38
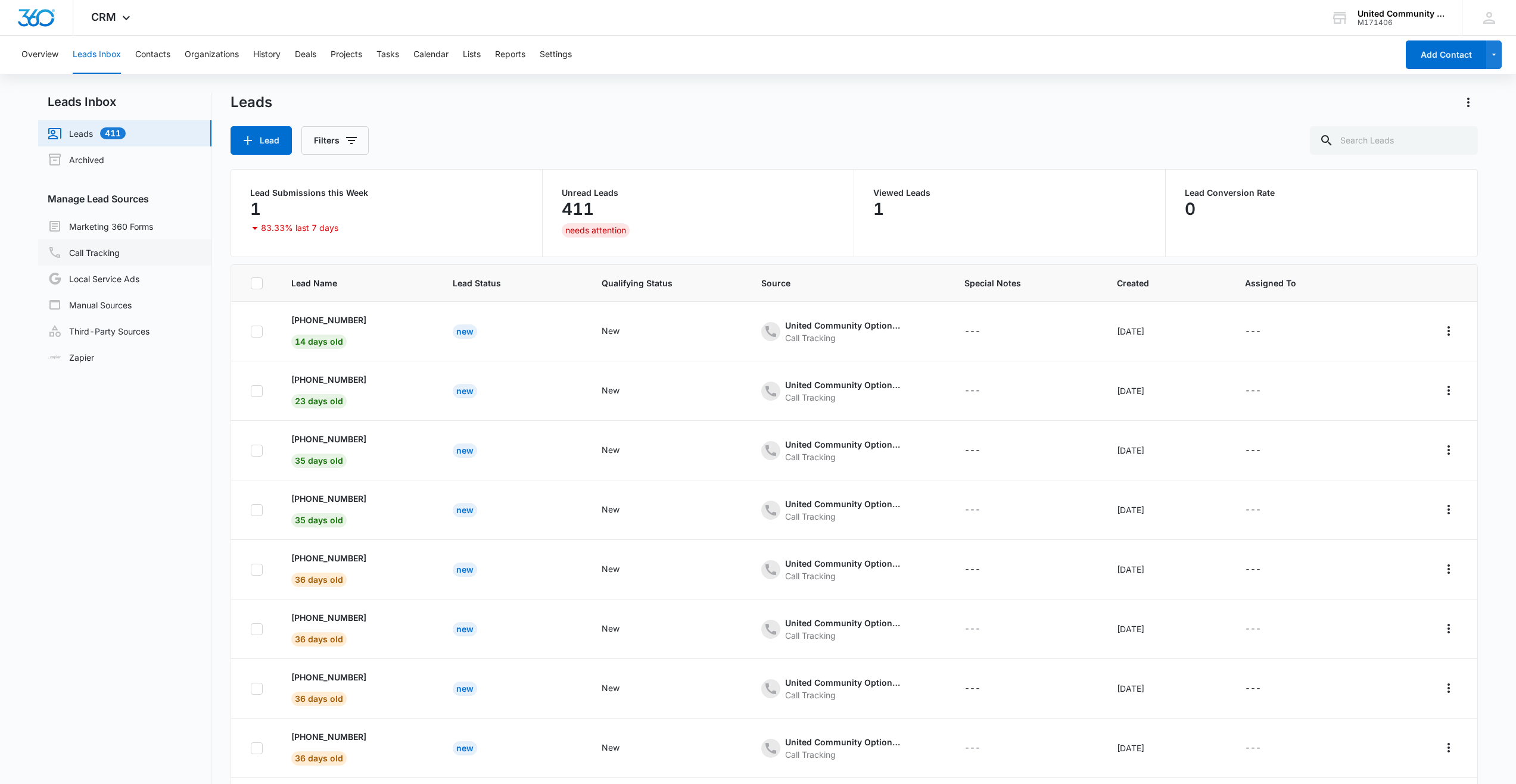
click at [84, 250] on link "Call Tracking" at bounding box center [84, 252] width 72 height 14
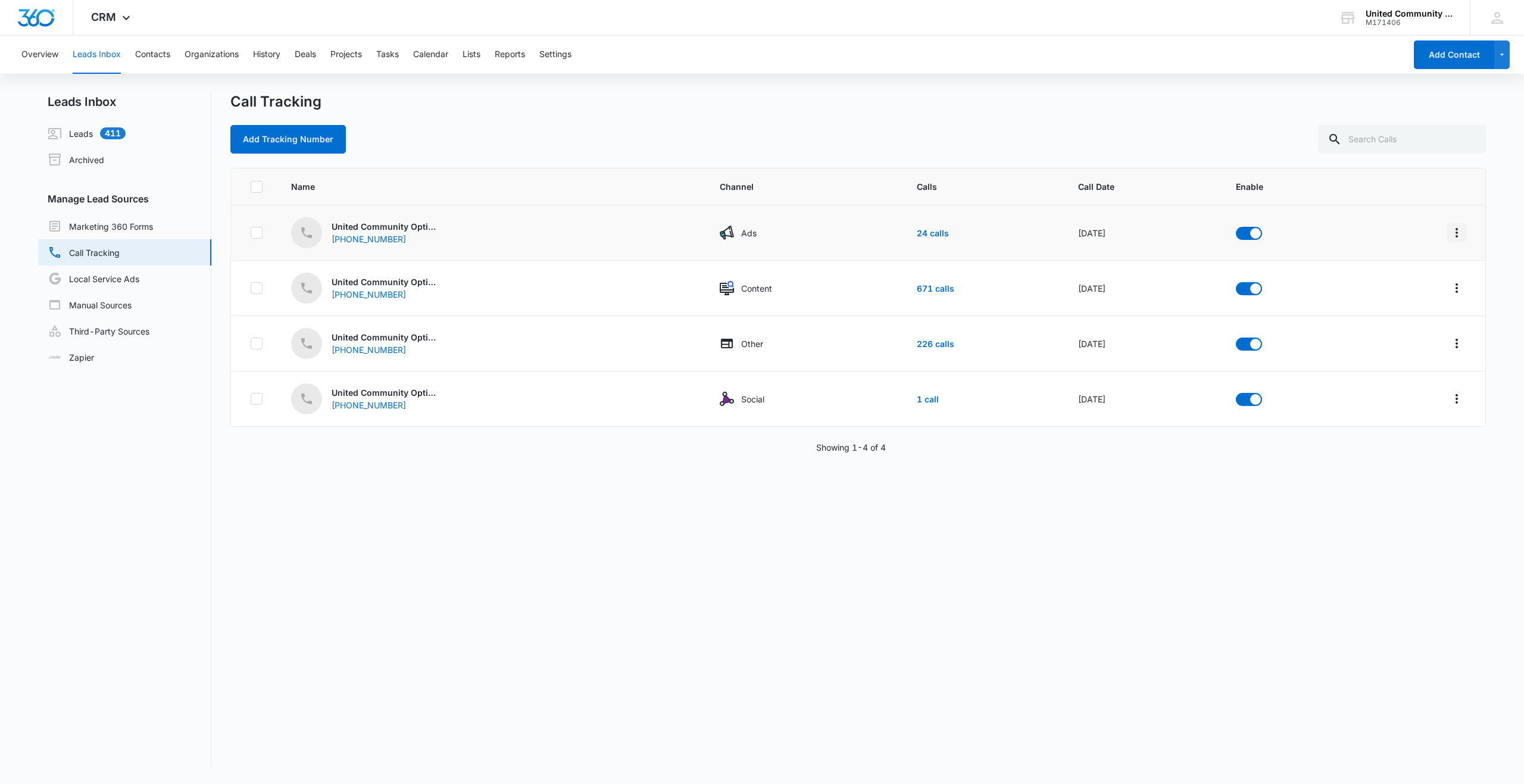
click at [1453, 233] on icon "Overflow Menu" at bounding box center [1457, 233] width 14 height 14
click at [1381, 301] on div "Submission Rules" at bounding box center [1395, 302] width 67 height 8
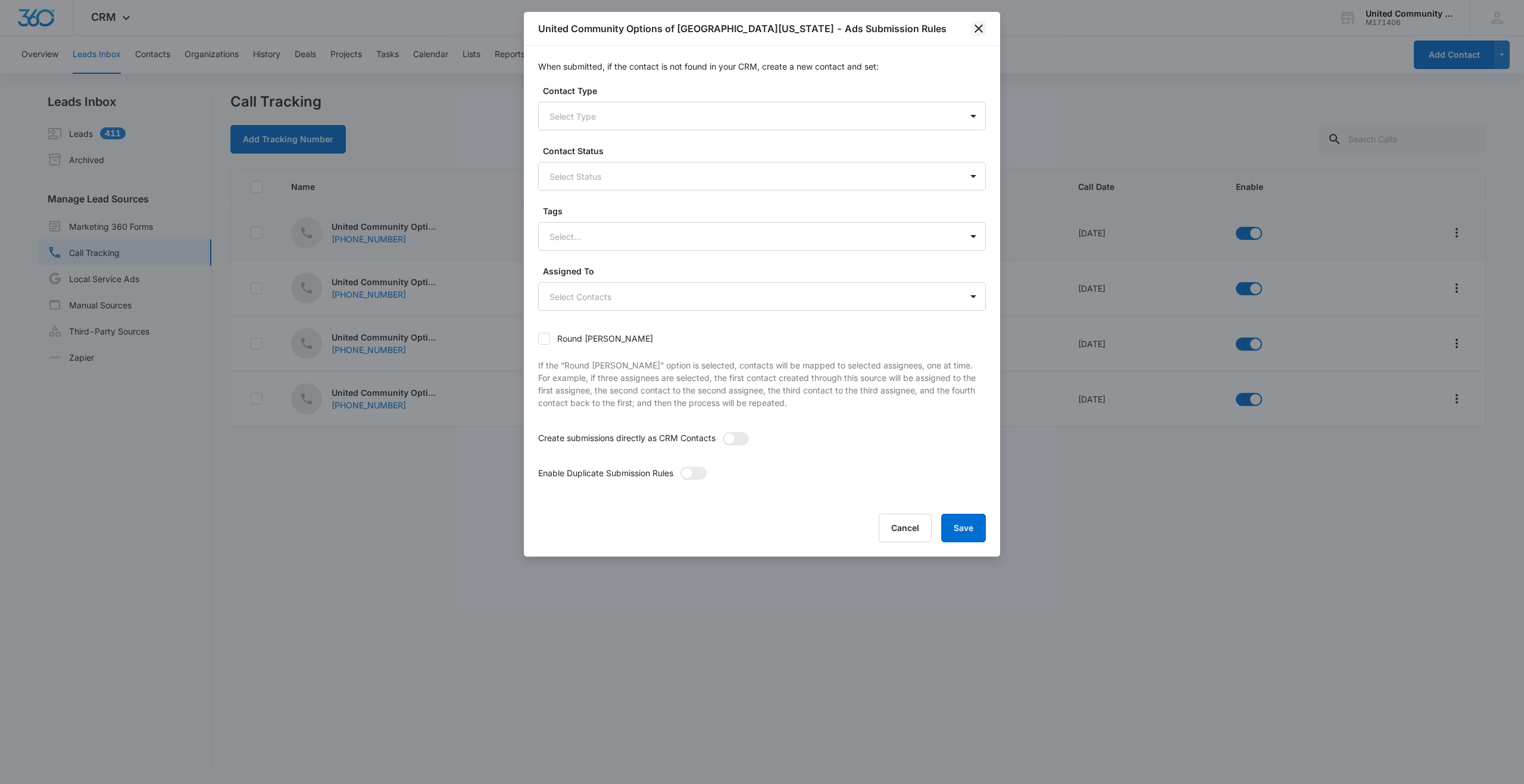
click at [981, 25] on icon "close" at bounding box center [979, 29] width 14 height 14
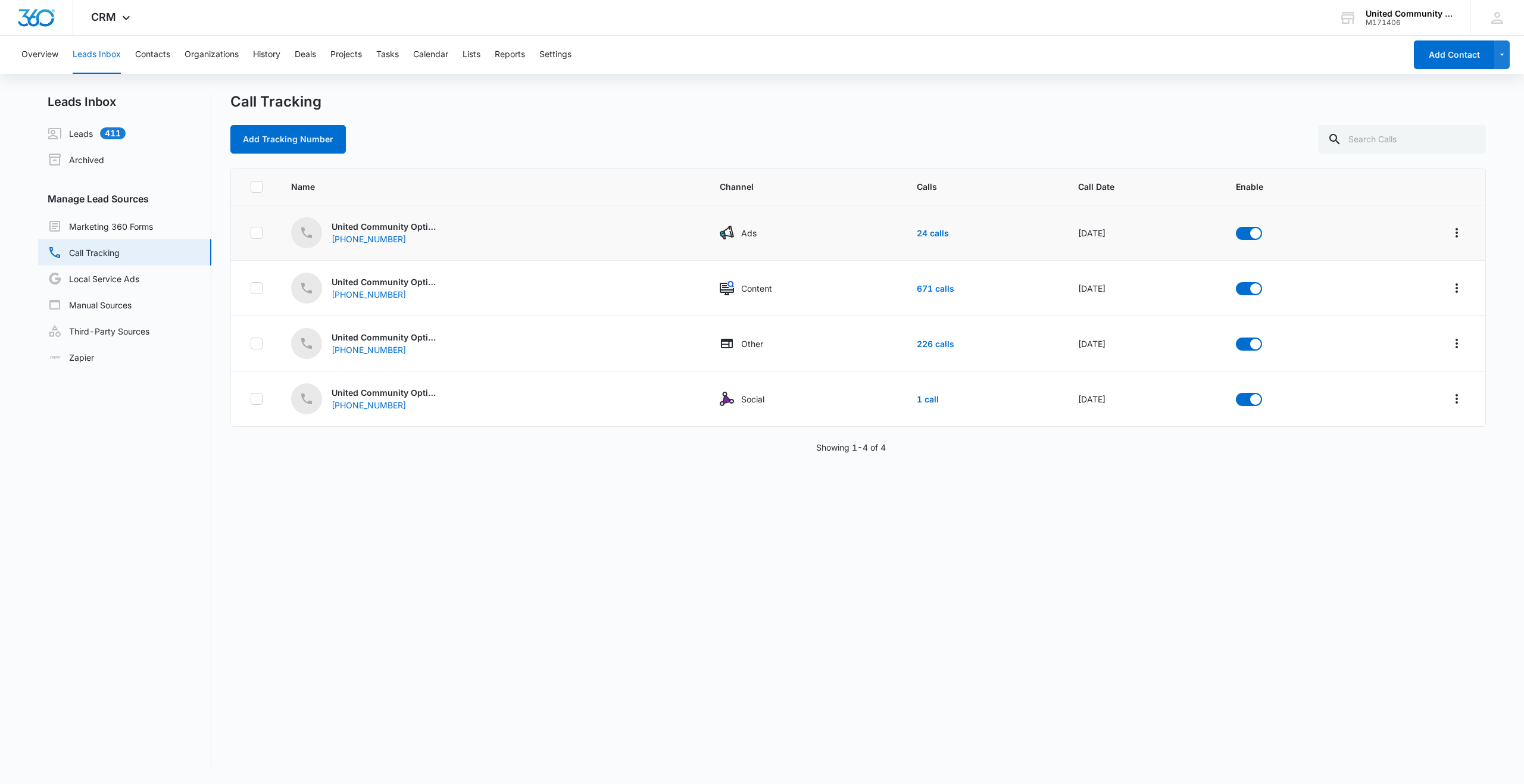
click at [474, 238] on div "United Community Options of South Florida - Ads (844) 827-5022" at bounding box center [491, 233] width 400 height 31
click at [253, 231] on icon at bounding box center [256, 233] width 10 height 10
click at [251, 233] on input "checkbox" at bounding box center [250, 233] width 1 height 1
checkbox input "true"
click at [283, 144] on icon "button" at bounding box center [286, 139] width 14 height 14
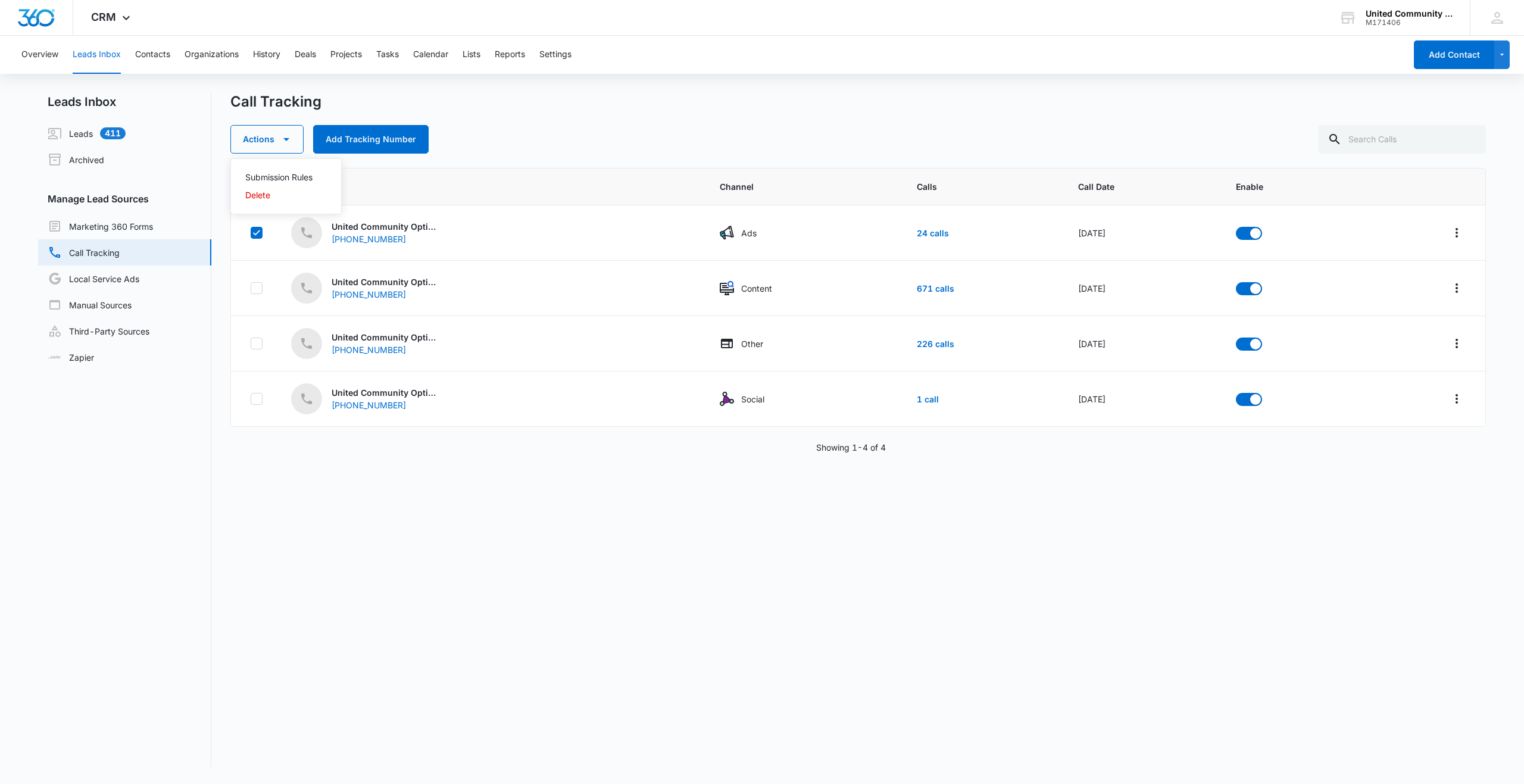
click at [476, 132] on div "Actions Submission Rules Delete Add Tracking Number" at bounding box center [859, 139] width 1256 height 29
click at [364, 239] on div "(844) 827-5022" at bounding box center [379, 238] width 95 height 12
click at [364, 240] on div "(844) 827-5022" at bounding box center [379, 238] width 95 height 12
click at [35, 55] on button "Overview" at bounding box center [40, 55] width 37 height 38
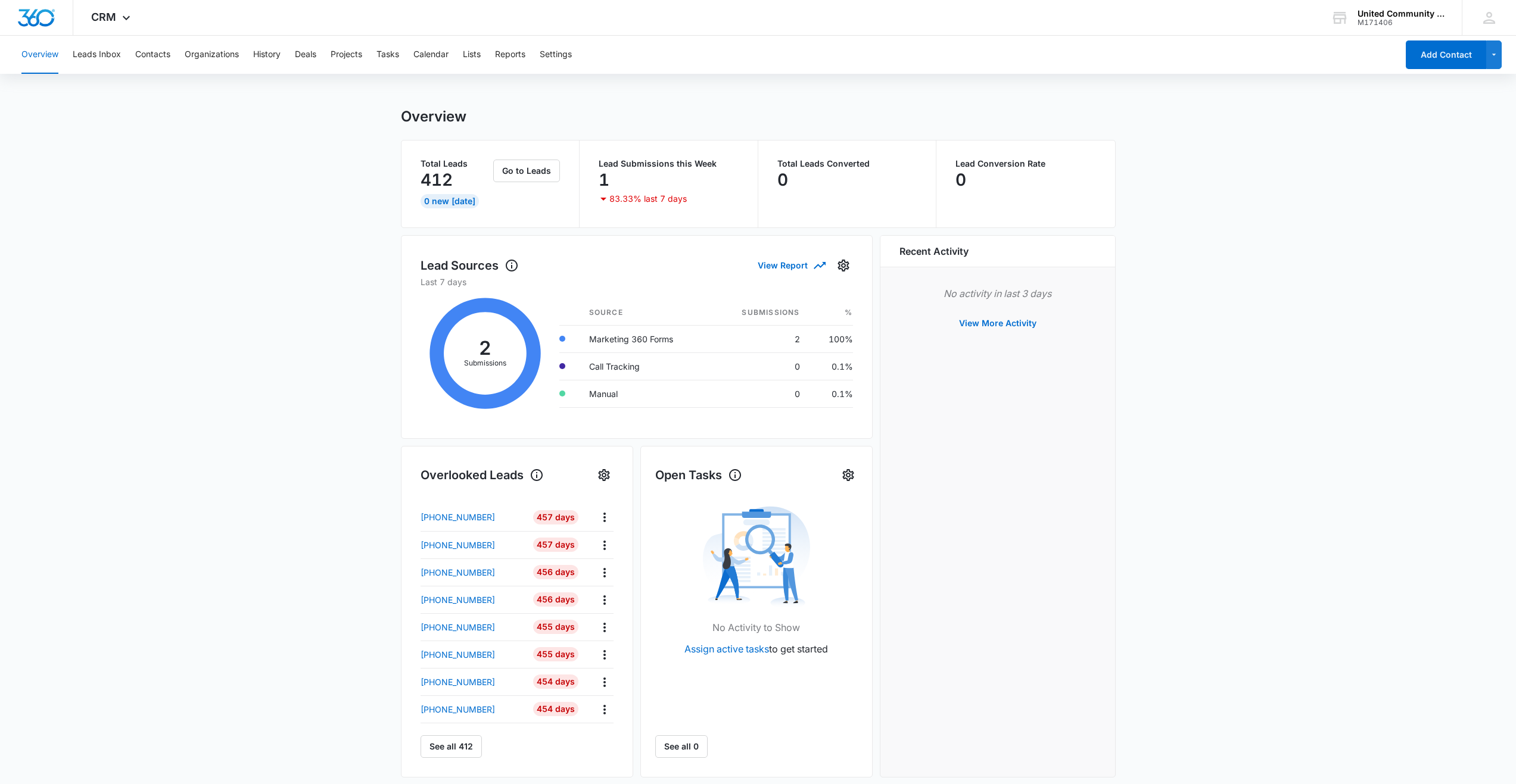
scroll to position [242, 0]
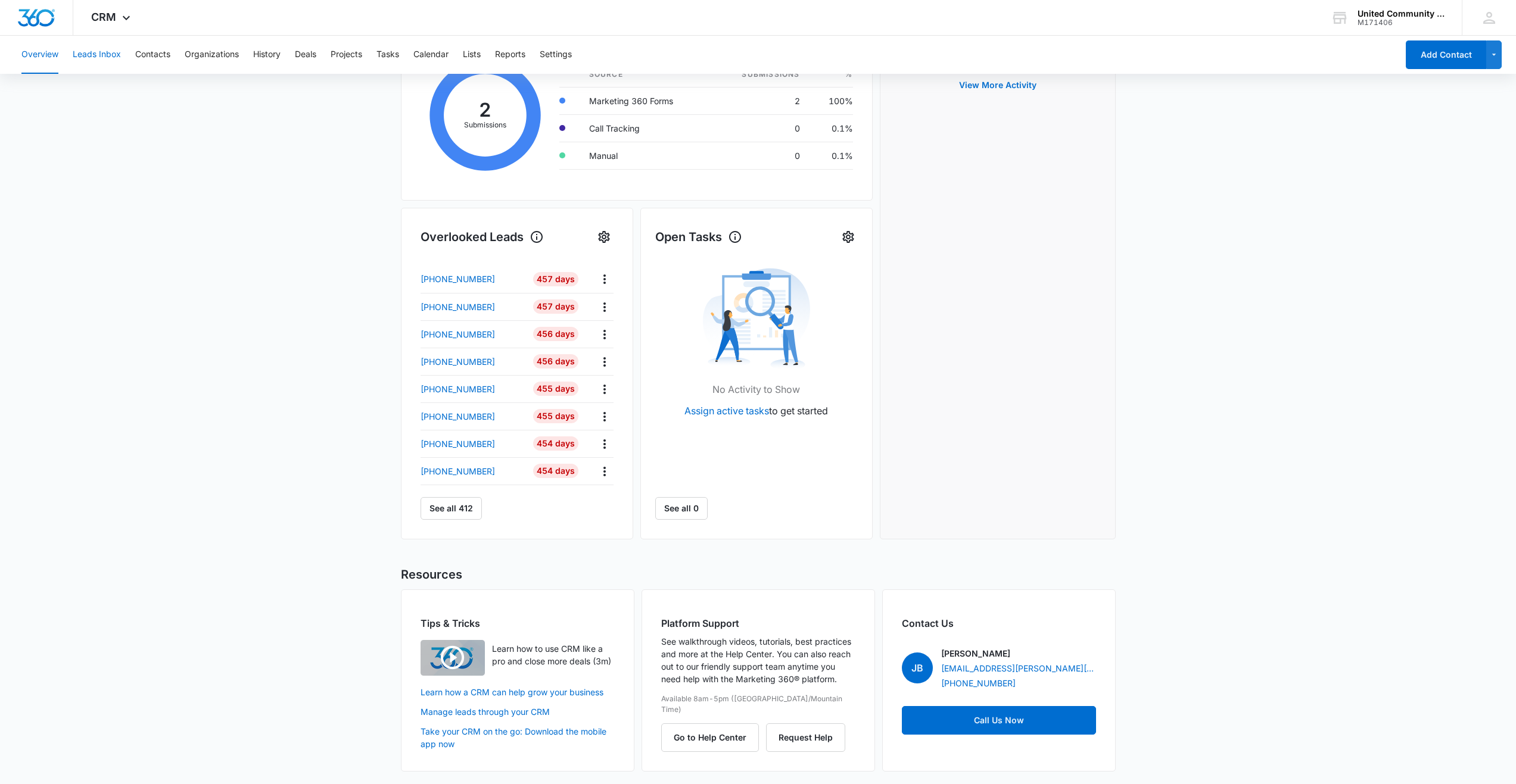
click at [91, 55] on button "Leads Inbox" at bounding box center [97, 55] width 48 height 38
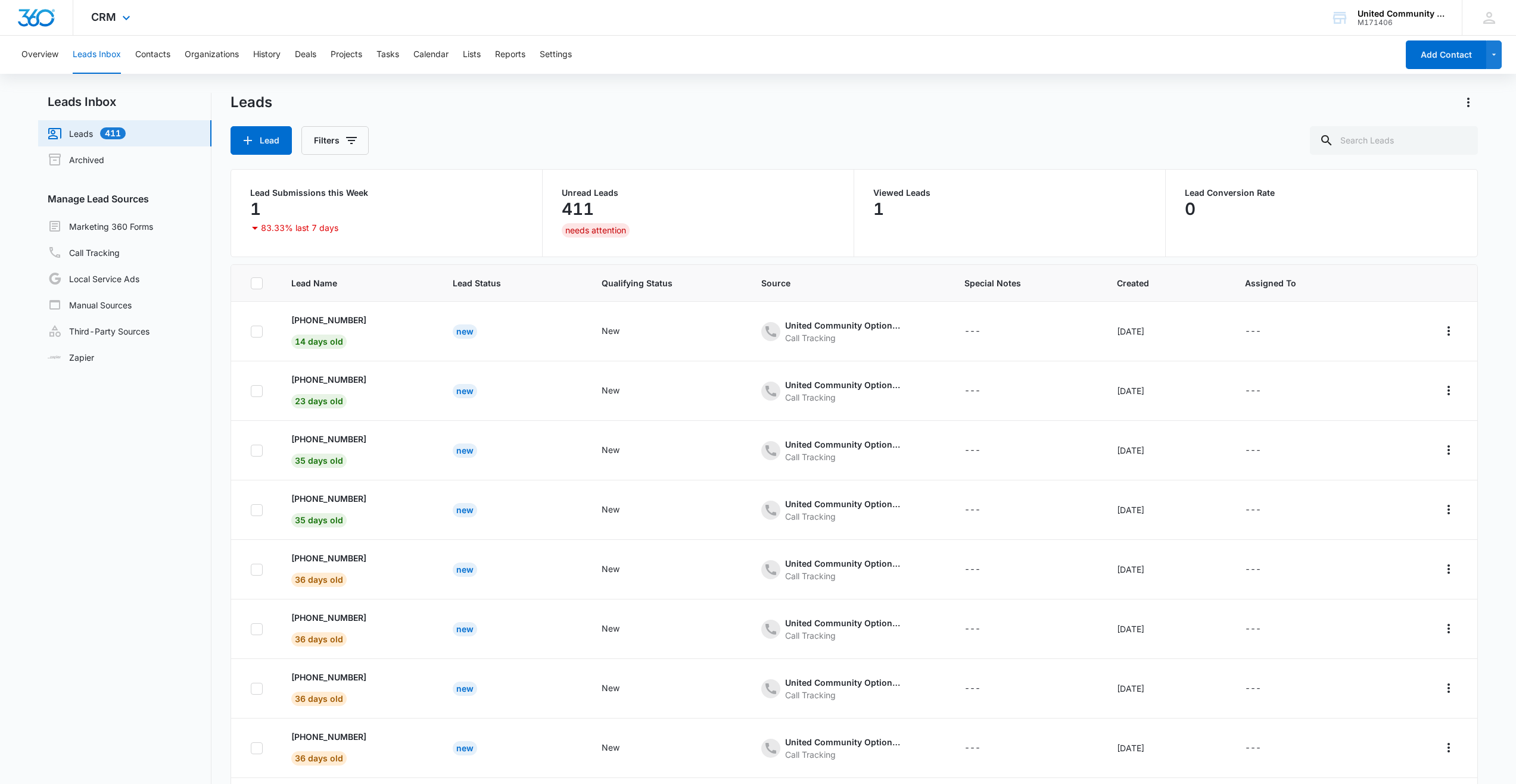
click at [109, 8] on div "CRM Apps Reputation Websites Forms CRM Email Social Content Ads Intelligence Fi…" at bounding box center [112, 18] width 78 height 35
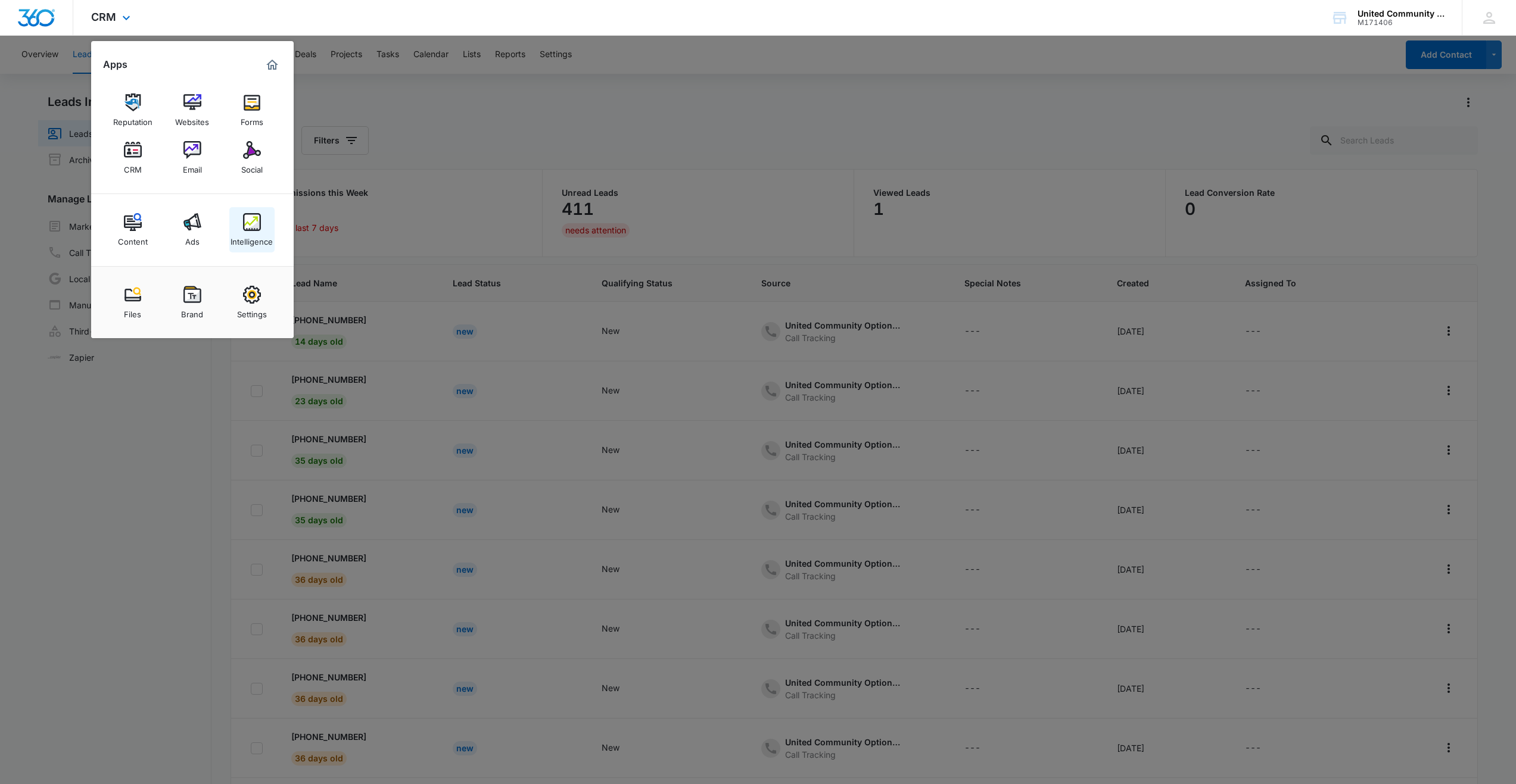
click at [251, 218] on img at bounding box center [252, 221] width 18 height 18
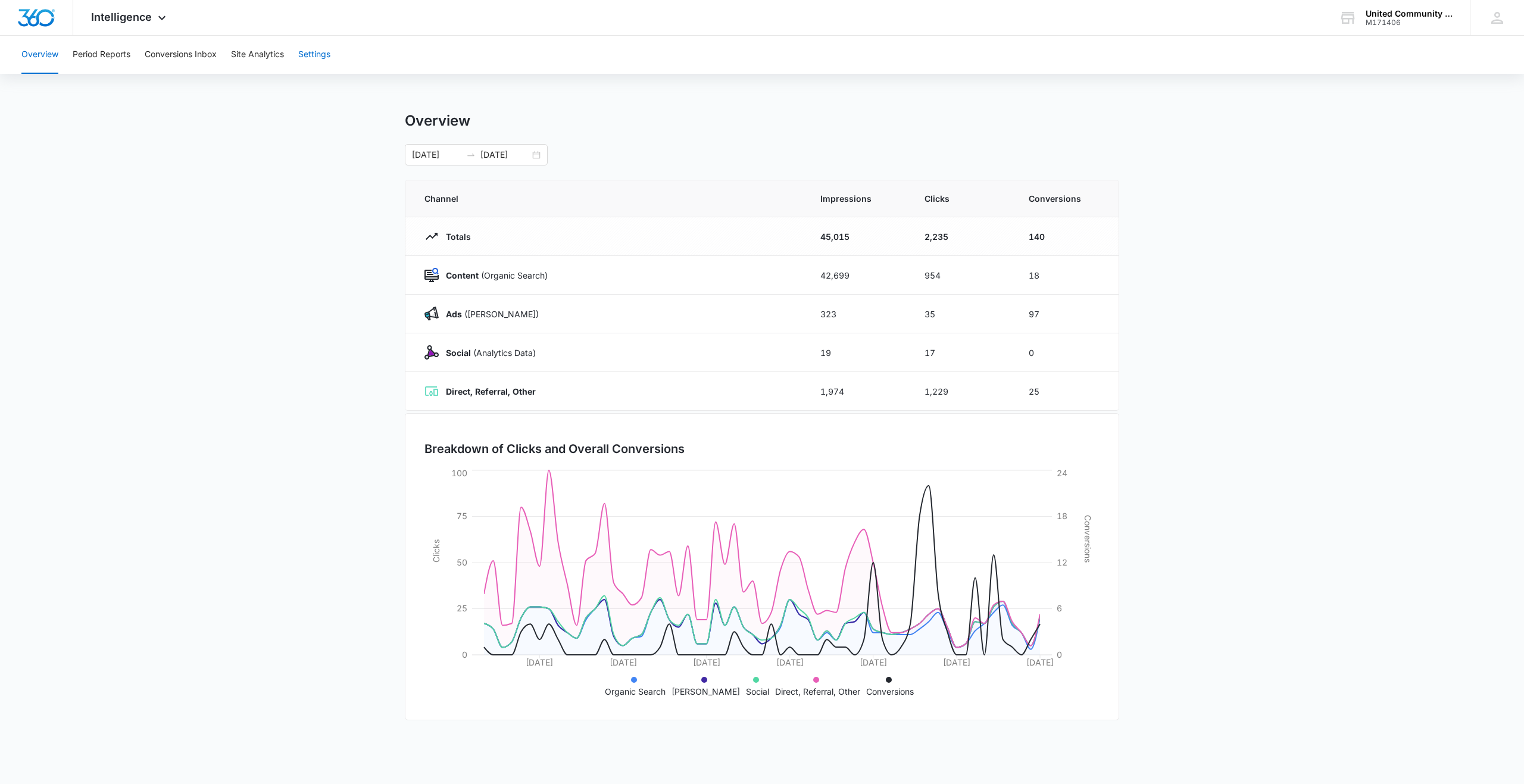
click at [310, 52] on button "Settings" at bounding box center [314, 55] width 32 height 38
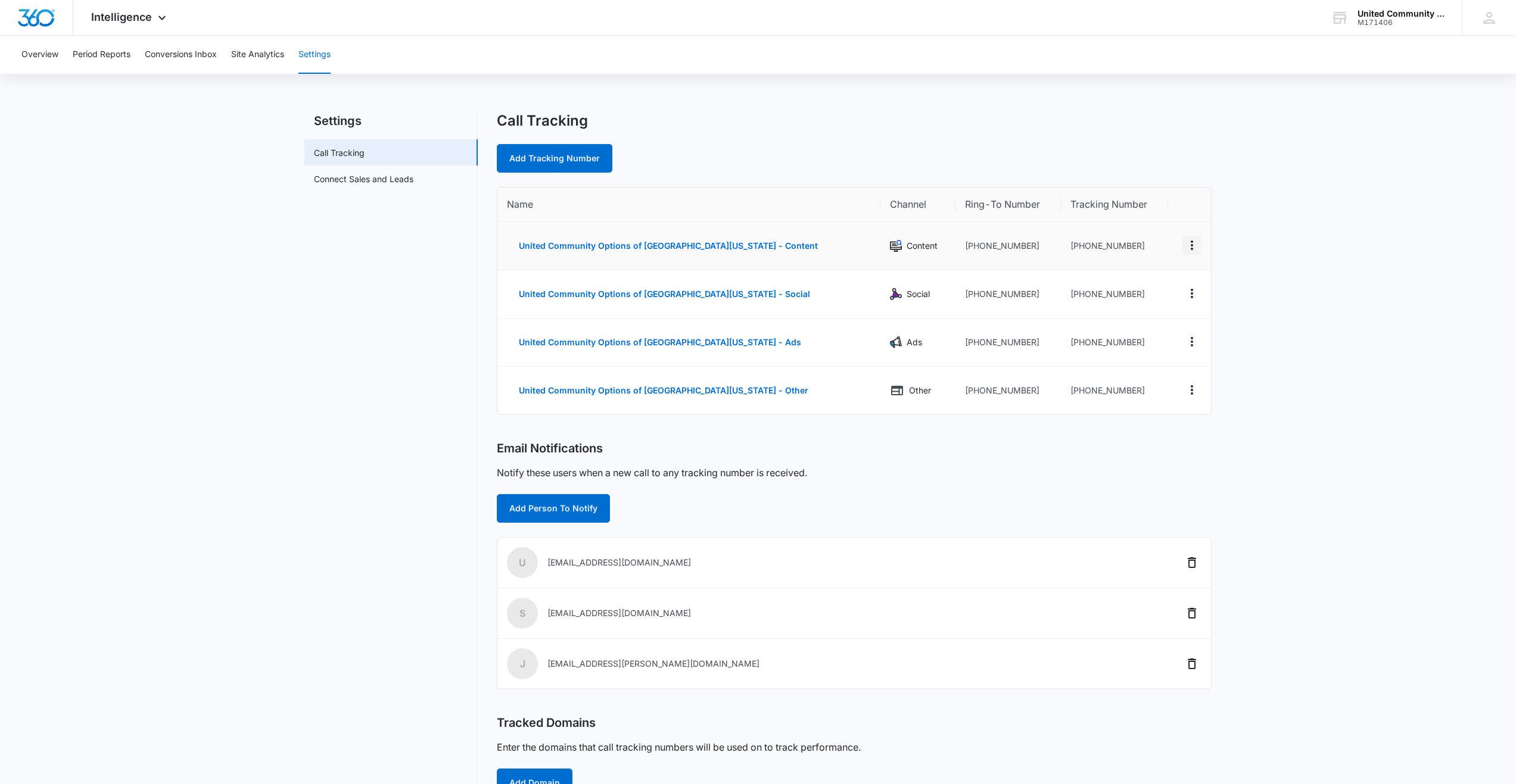
click at [1192, 248] on icon "Actions" at bounding box center [1192, 245] width 14 height 14
click at [1129, 238] on div "Edit" at bounding box center [1136, 236] width 25 height 8
select select "CONTENT"
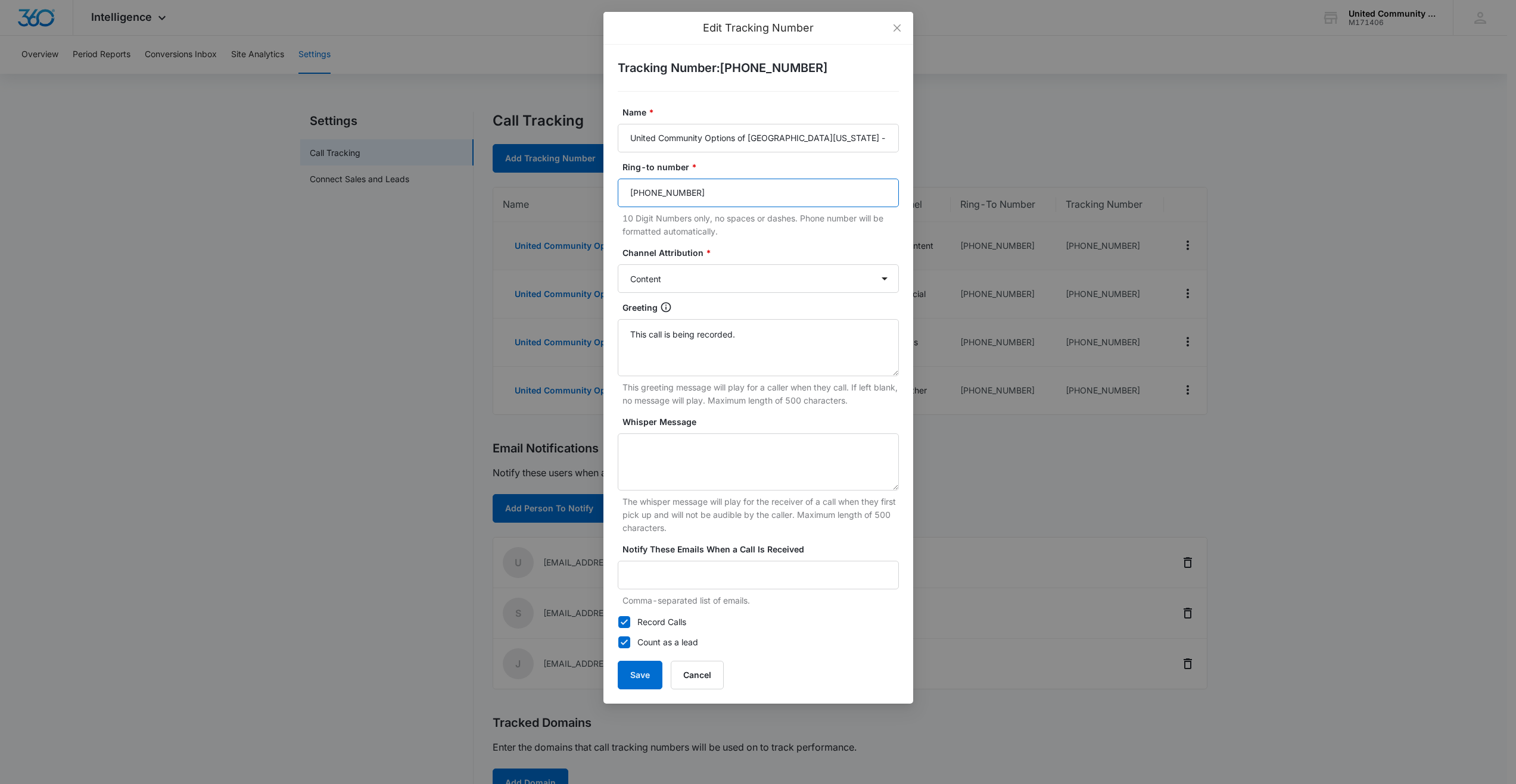
drag, startPoint x: 719, startPoint y: 197, endPoint x: 622, endPoint y: 189, distance: 97.3
click at [622, 189] on input "(786) 785-4706" at bounding box center [758, 193] width 281 height 29
paste input "305) 325-1529"
click at [627, 188] on input "305) 325-1529" at bounding box center [758, 193] width 281 height 29
click at [654, 191] on input "(305) 325-1529" at bounding box center [758, 193] width 281 height 29
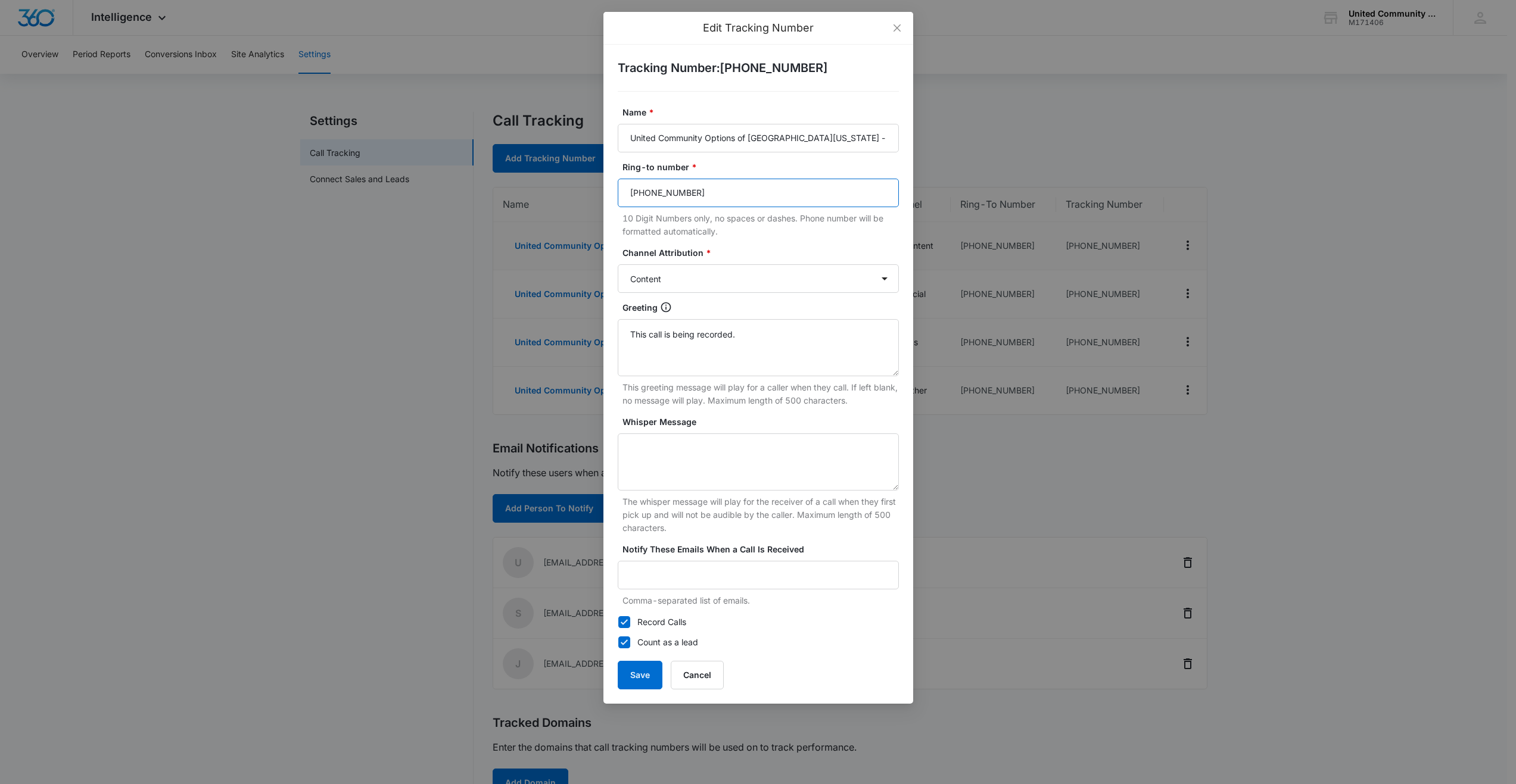
drag, startPoint x: 695, startPoint y: 191, endPoint x: 618, endPoint y: 186, distance: 77.2
click at [618, 186] on input "305-325-1529" at bounding box center [758, 193] width 281 height 29
type input "305-325-1529"
click at [641, 672] on button "Save" at bounding box center [640, 675] width 44 height 29
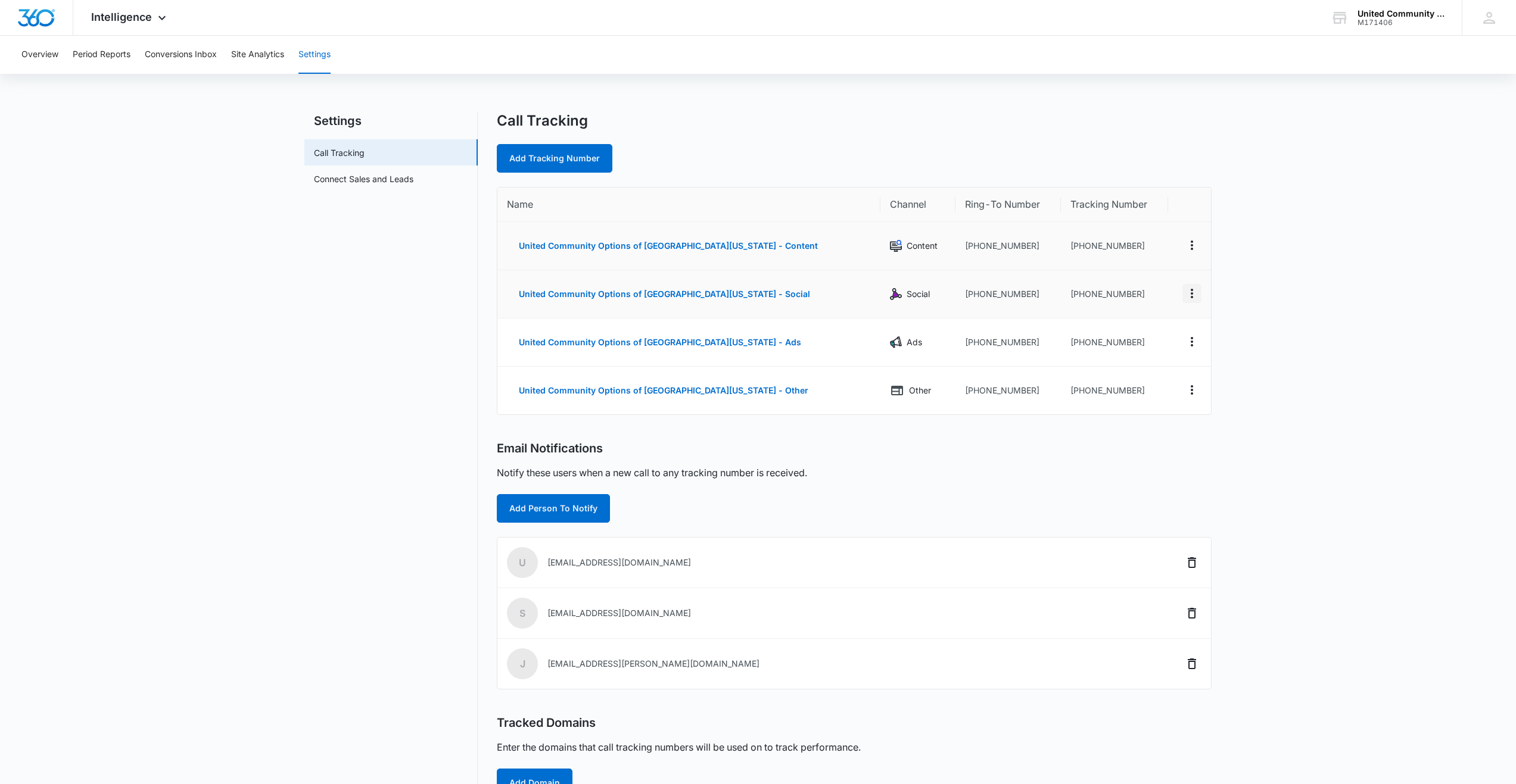
click at [1193, 297] on icon "Actions" at bounding box center [1192, 293] width 14 height 14
click at [1135, 286] on div "Edit" at bounding box center [1136, 284] width 25 height 8
select select "SOCIAL"
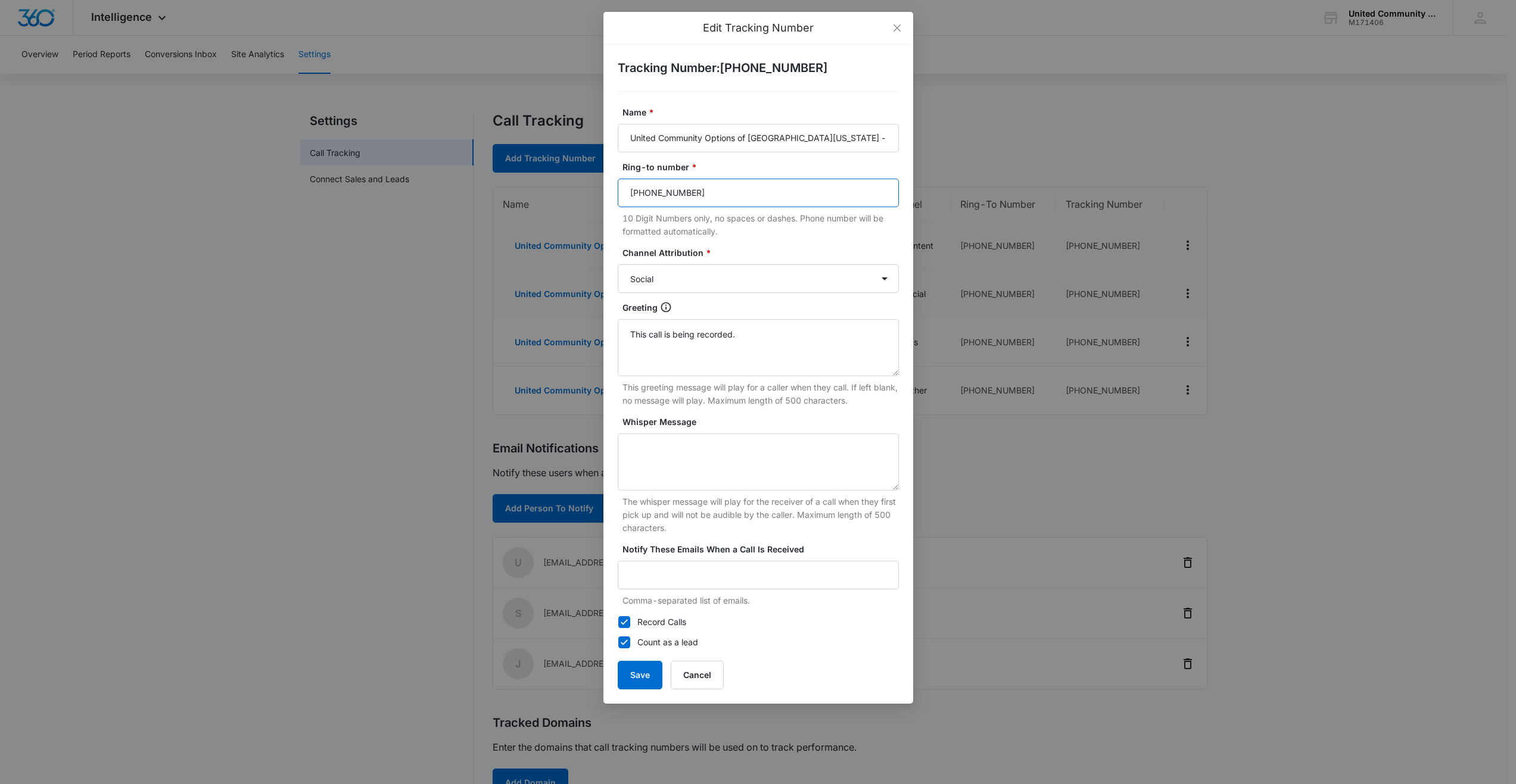
drag, startPoint x: 715, startPoint y: 191, endPoint x: 602, endPoint y: 184, distance: 113.2
click at [602, 184] on div "Edit Tracking Number Tracking Number : +18448274982 Name * United Community Opt…" at bounding box center [758, 392] width 1516 height 784
paste input "305-325-1529"
type input "305-325-1529"
click at [643, 670] on button "Save" at bounding box center [640, 675] width 44 height 29
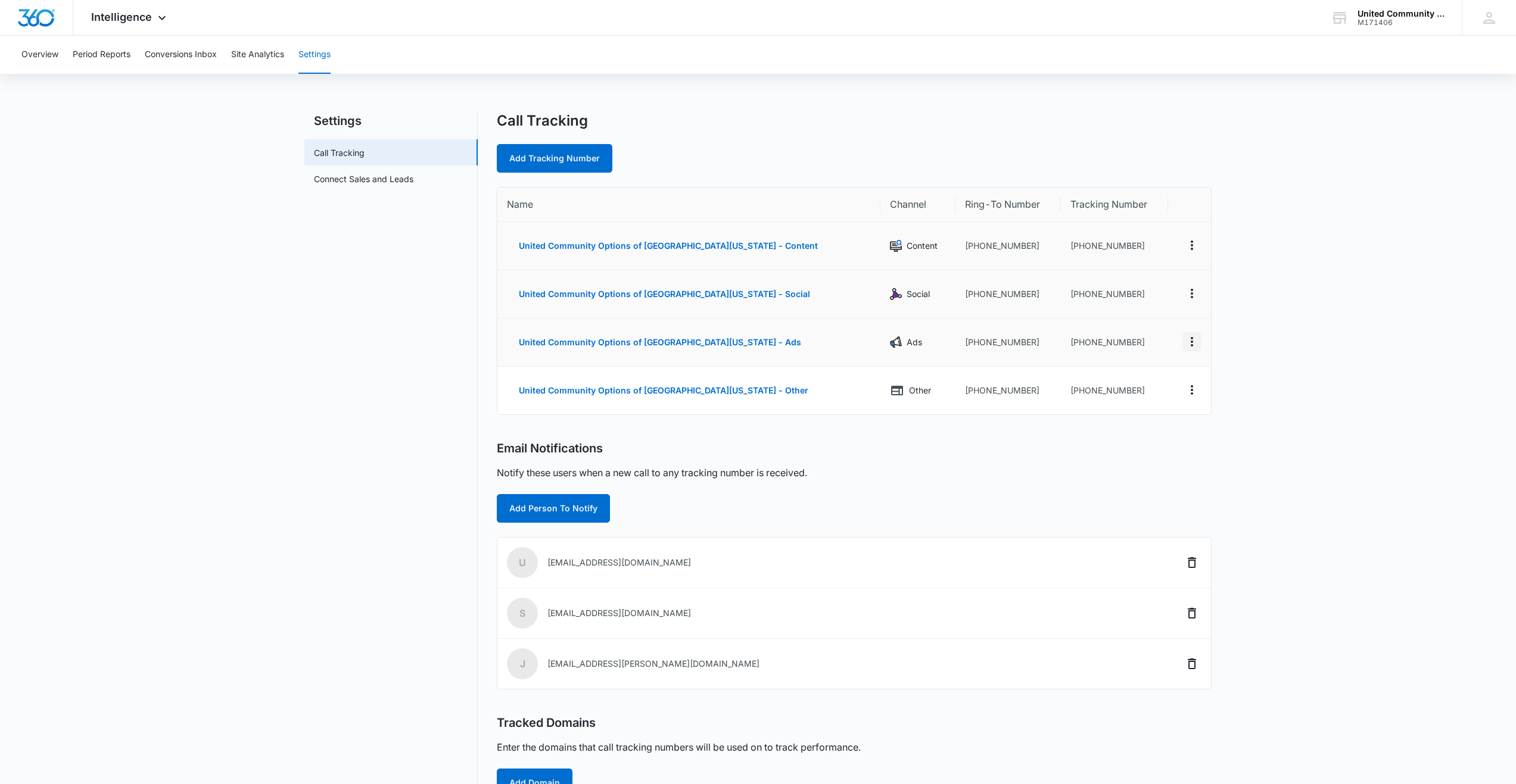
click at [1189, 342] on icon "Actions" at bounding box center [1192, 342] width 14 height 14
click at [1141, 330] on div "Edit" at bounding box center [1136, 333] width 25 height 8
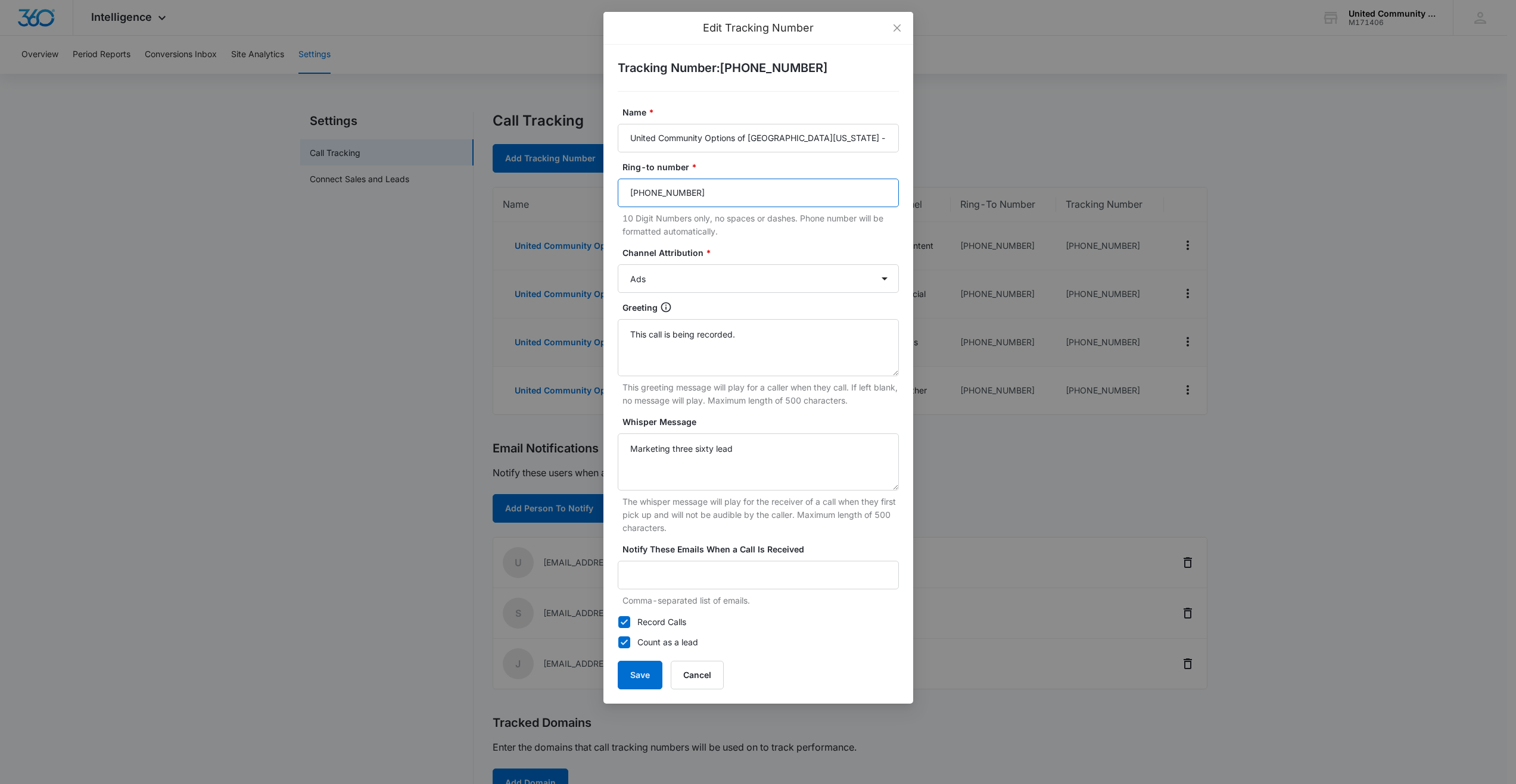
drag, startPoint x: 707, startPoint y: 188, endPoint x: 619, endPoint y: 188, distance: 88.0
click at [619, 188] on input "(786) 785-4706" at bounding box center [758, 193] width 281 height 29
paste input "305-325-1529"
type input "305-325-1529"
click at [643, 675] on button "Save" at bounding box center [640, 675] width 44 height 29
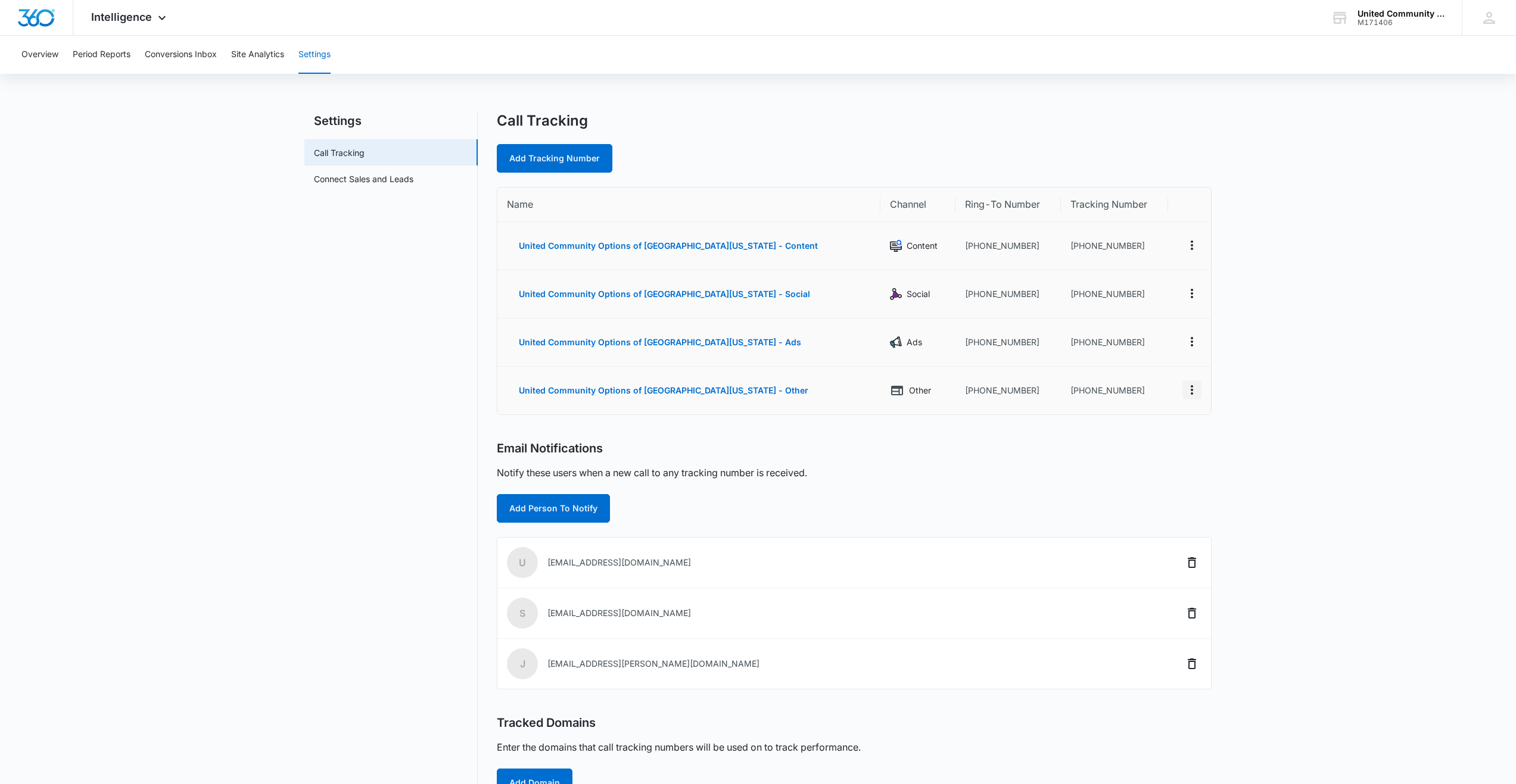
click at [1192, 385] on icon "Actions" at bounding box center [1192, 389] width 3 height 10
click at [1134, 375] on div "Edit" at bounding box center [1136, 377] width 25 height 8
select select "OTHER"
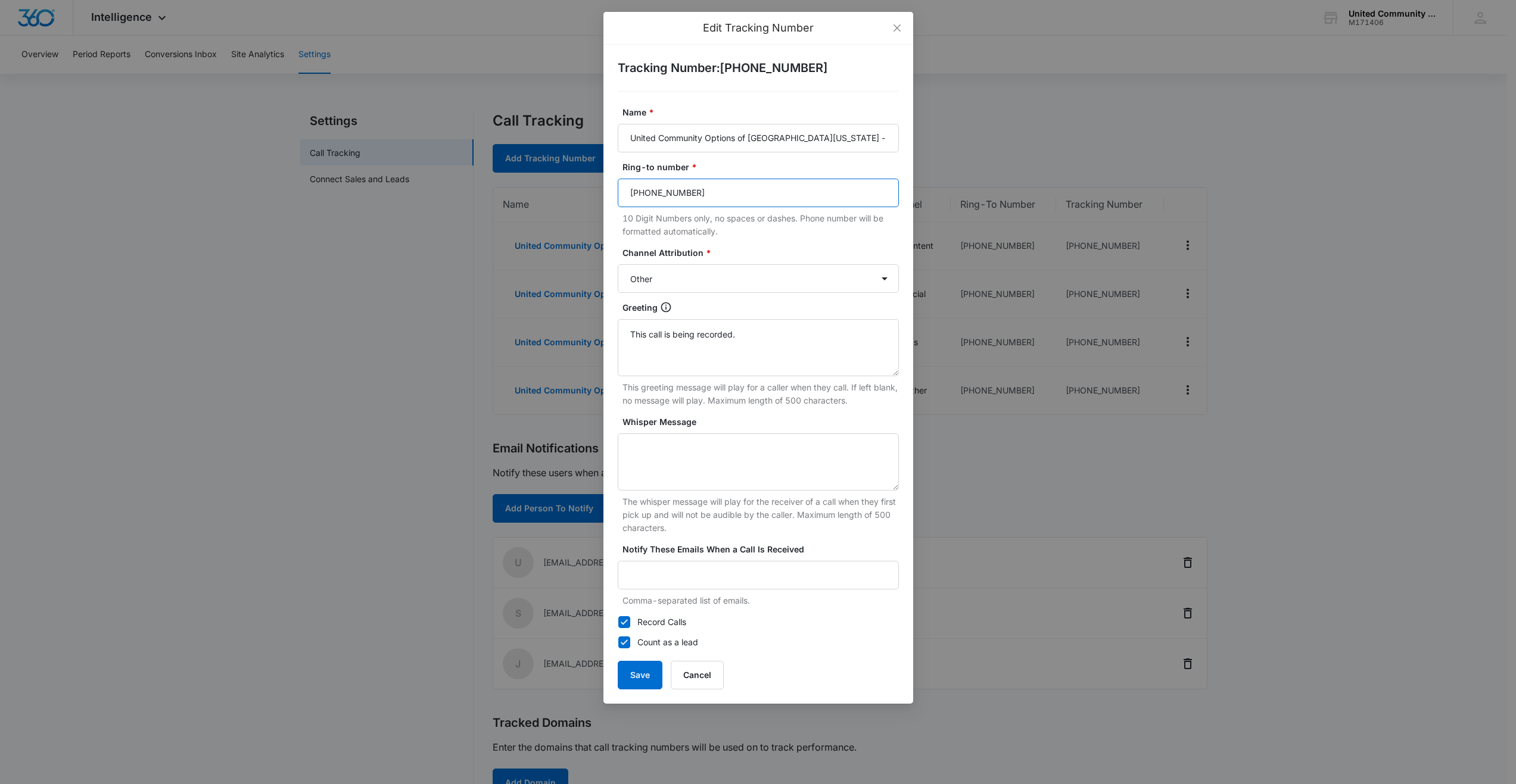
drag, startPoint x: 743, startPoint y: 191, endPoint x: 608, endPoint y: 168, distance: 136.9
click at [608, 168] on div "Tracking Number : +18448275023 Name * United Community Options of South Florida…" at bounding box center [758, 374] width 310 height 659
paste input "305-325-1529"
type input "305-325-1529"
click at [645, 675] on button "Save" at bounding box center [640, 675] width 44 height 29
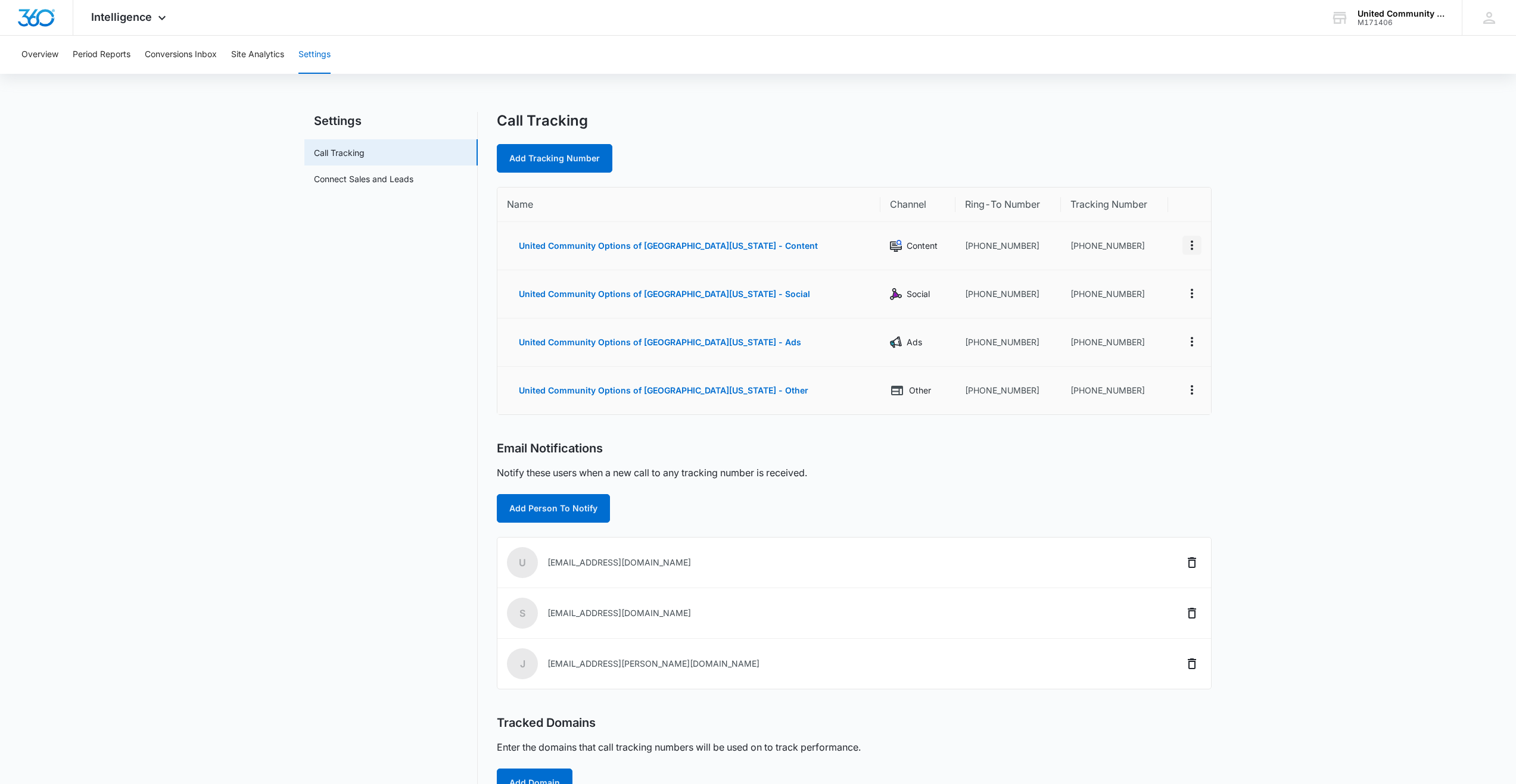
click at [1187, 249] on icon "Actions" at bounding box center [1192, 245] width 14 height 14
click at [1124, 239] on div "Edit" at bounding box center [1136, 236] width 25 height 8
select select "CONTENT"
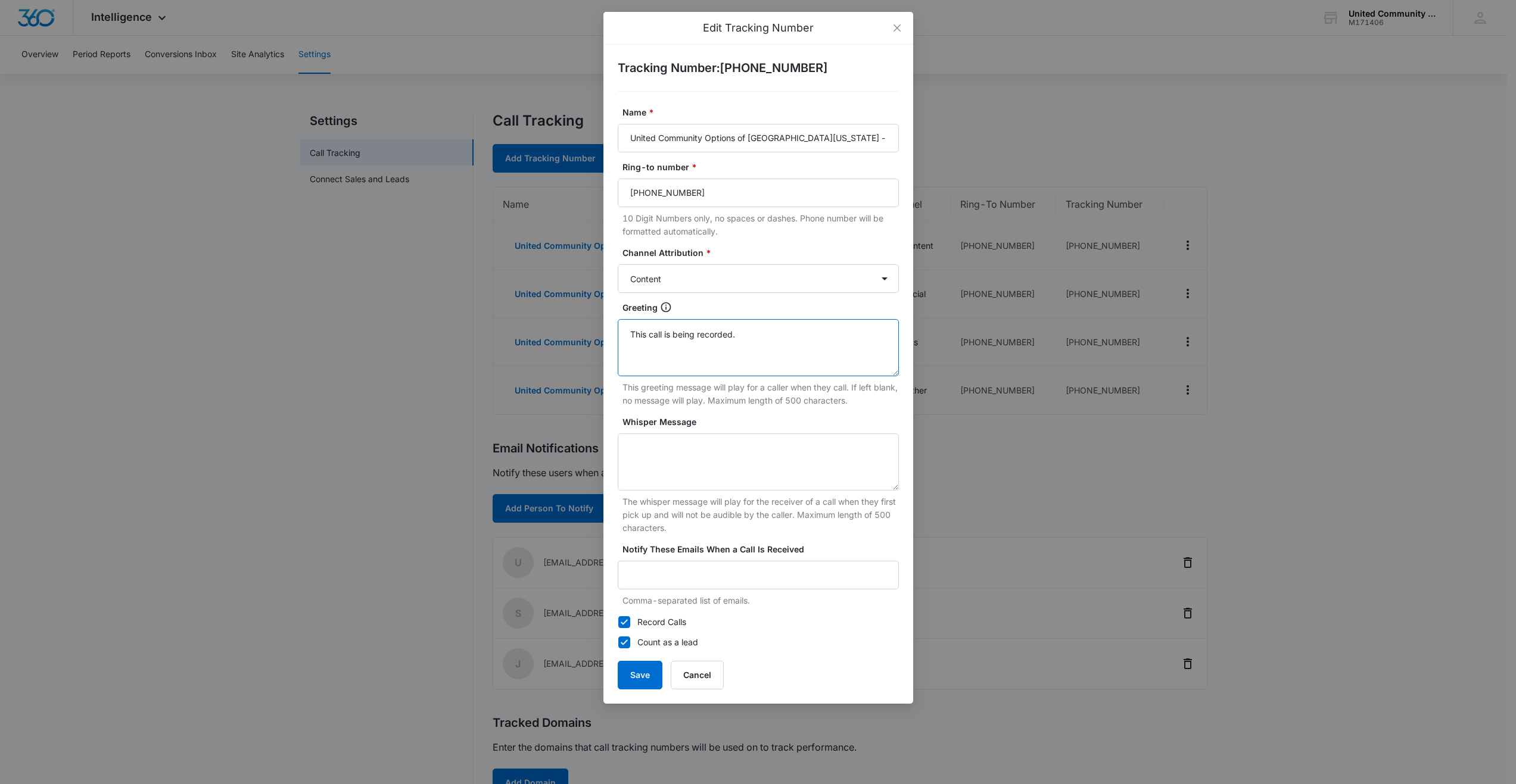
drag, startPoint x: 751, startPoint y: 335, endPoint x: 616, endPoint y: 331, distance: 135.1
click at [616, 331] on div "Tracking Number : +18448274978 Name * United Community Options of South Florida…" at bounding box center [758, 374] width 310 height 659
click at [640, 674] on button "Save" at bounding box center [640, 675] width 44 height 29
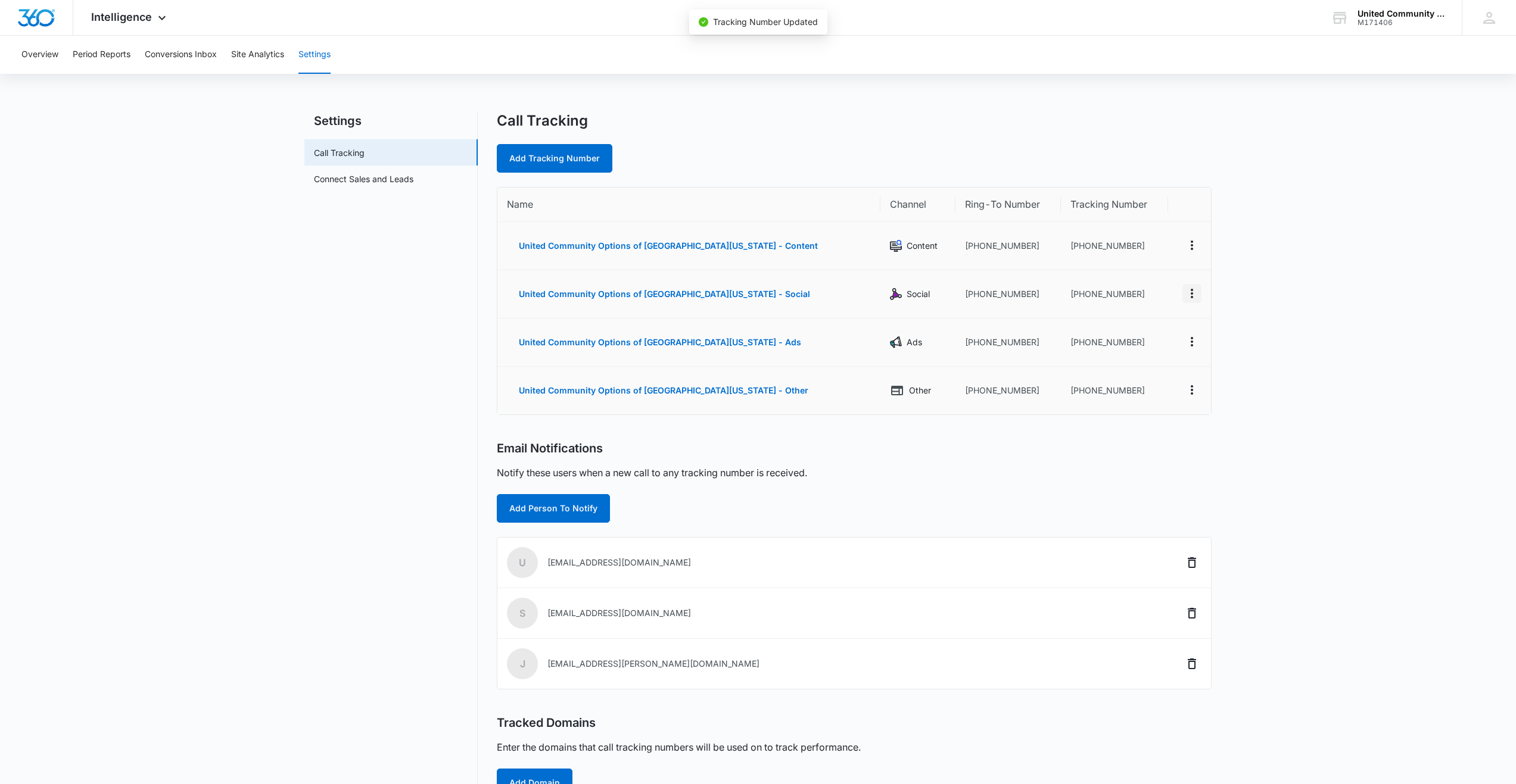
click at [1193, 295] on icon "Actions" at bounding box center [1192, 293] width 14 height 14
click at [1136, 288] on div "Edit" at bounding box center [1136, 284] width 25 height 8
select select "SOCIAL"
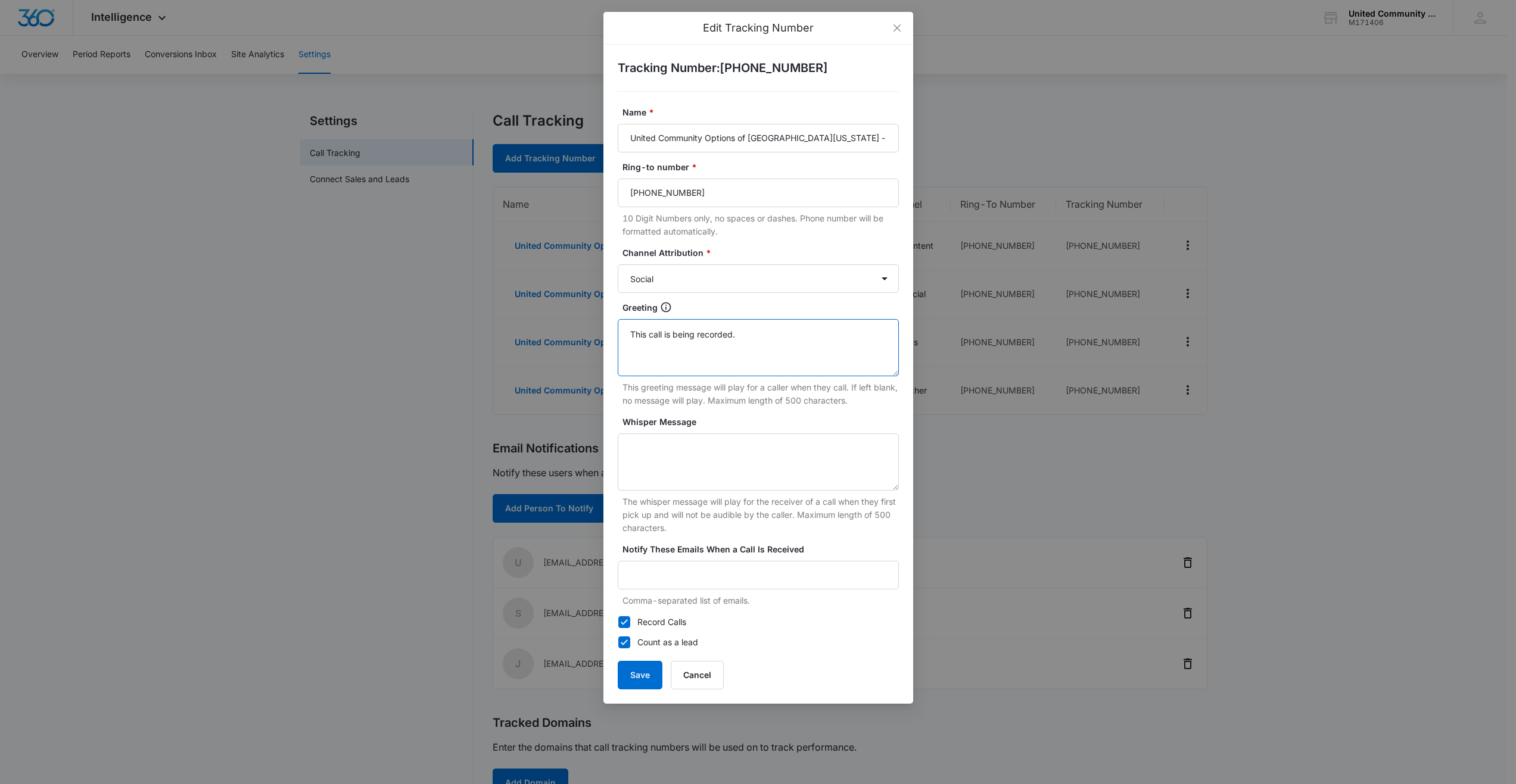
drag, startPoint x: 747, startPoint y: 332, endPoint x: 603, endPoint y: 332, distance: 144.0
click at [603, 332] on div "Tracking Number : +18448274982 Name * United Community Options of South Florida…" at bounding box center [758, 374] width 310 height 659
click at [640, 673] on button "Save" at bounding box center [640, 675] width 44 height 29
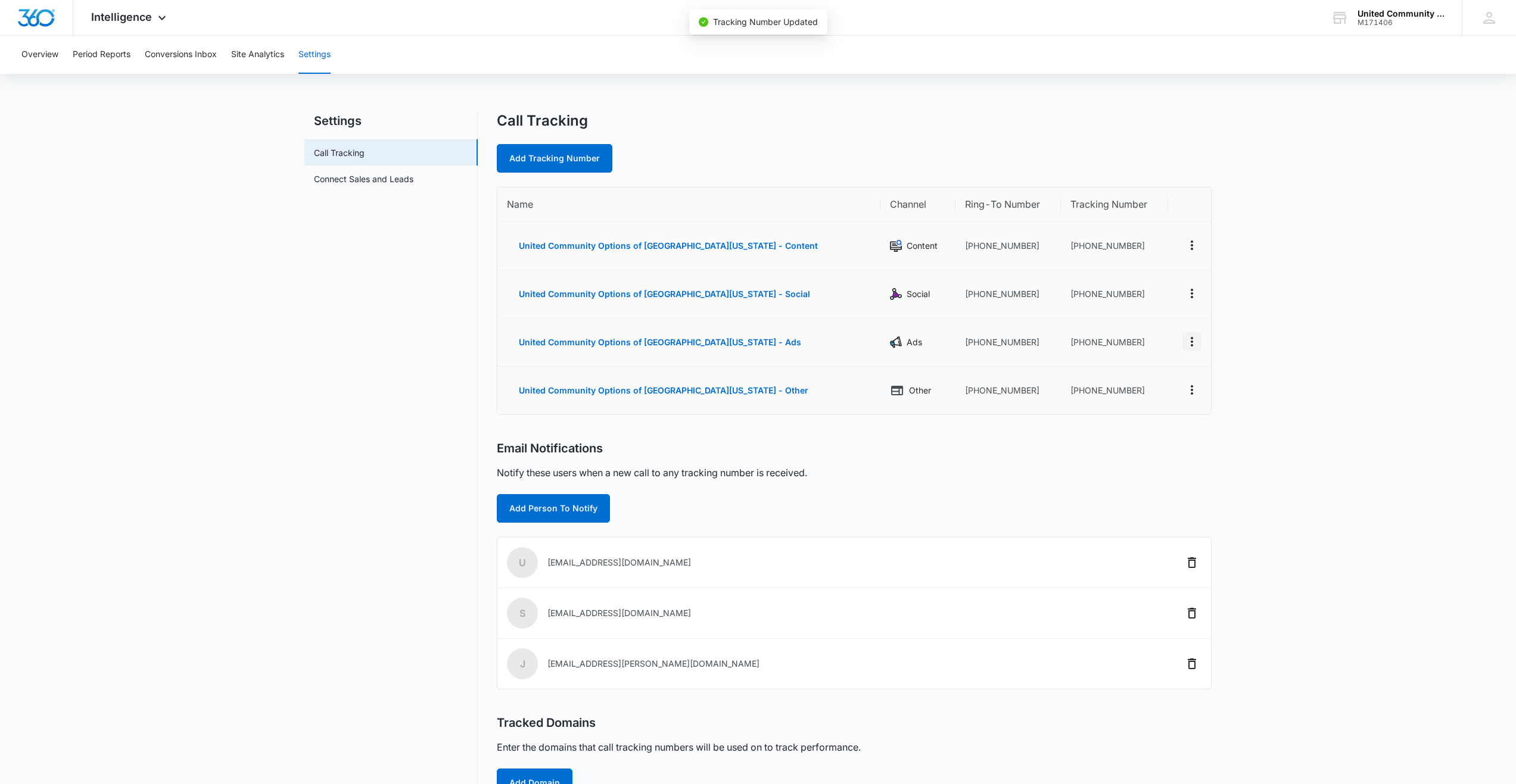
click at [1192, 342] on icon "Actions" at bounding box center [1192, 342] width 3 height 10
click at [1135, 336] on div "Edit" at bounding box center [1136, 333] width 25 height 8
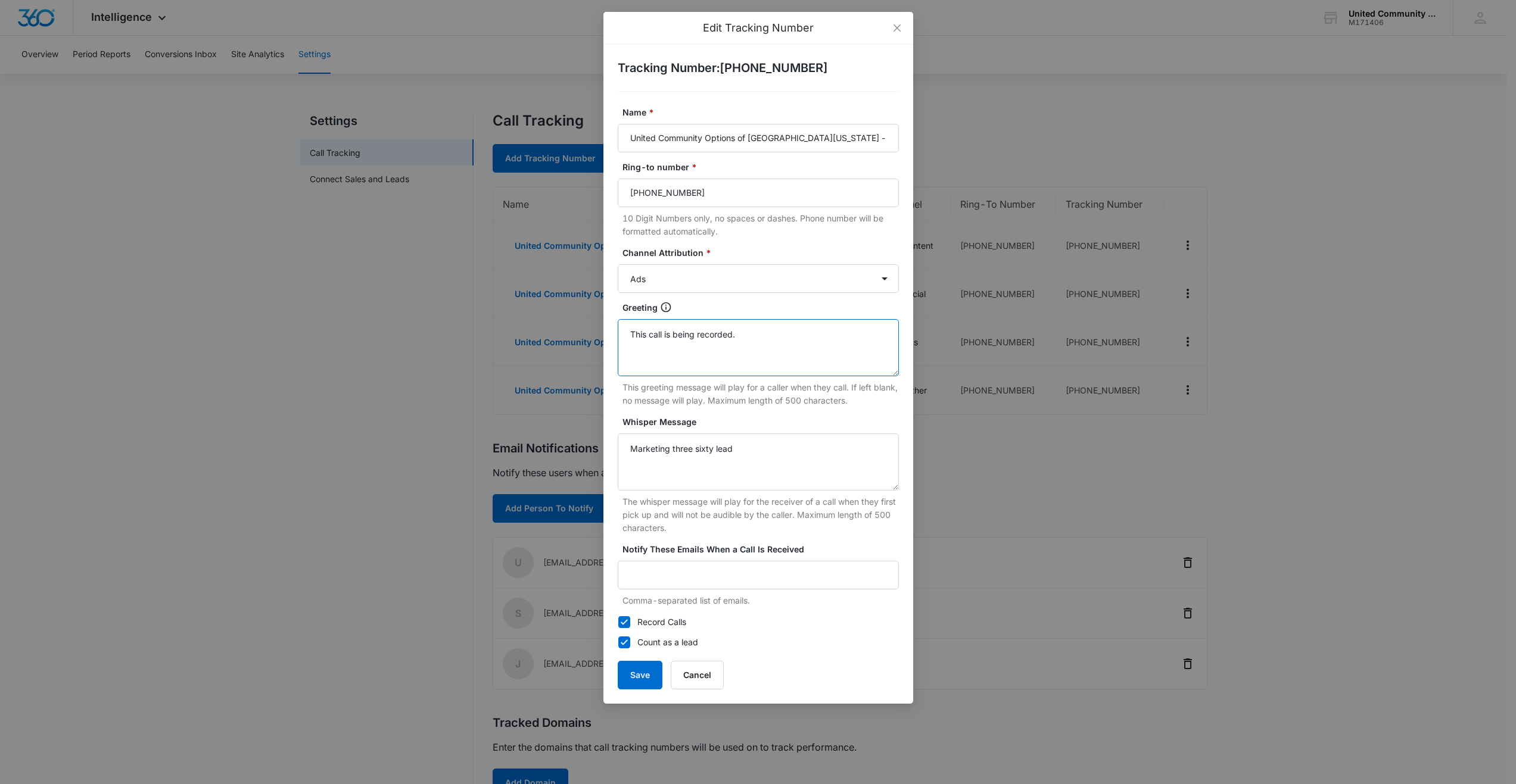
drag, startPoint x: 762, startPoint y: 333, endPoint x: 608, endPoint y: 331, distance: 154.0
click at [608, 331] on div "Tracking Number : +18448275022 Name * United Community Options of South Florida…" at bounding box center [758, 374] width 310 height 659
click at [641, 670] on button "Save" at bounding box center [640, 675] width 44 height 29
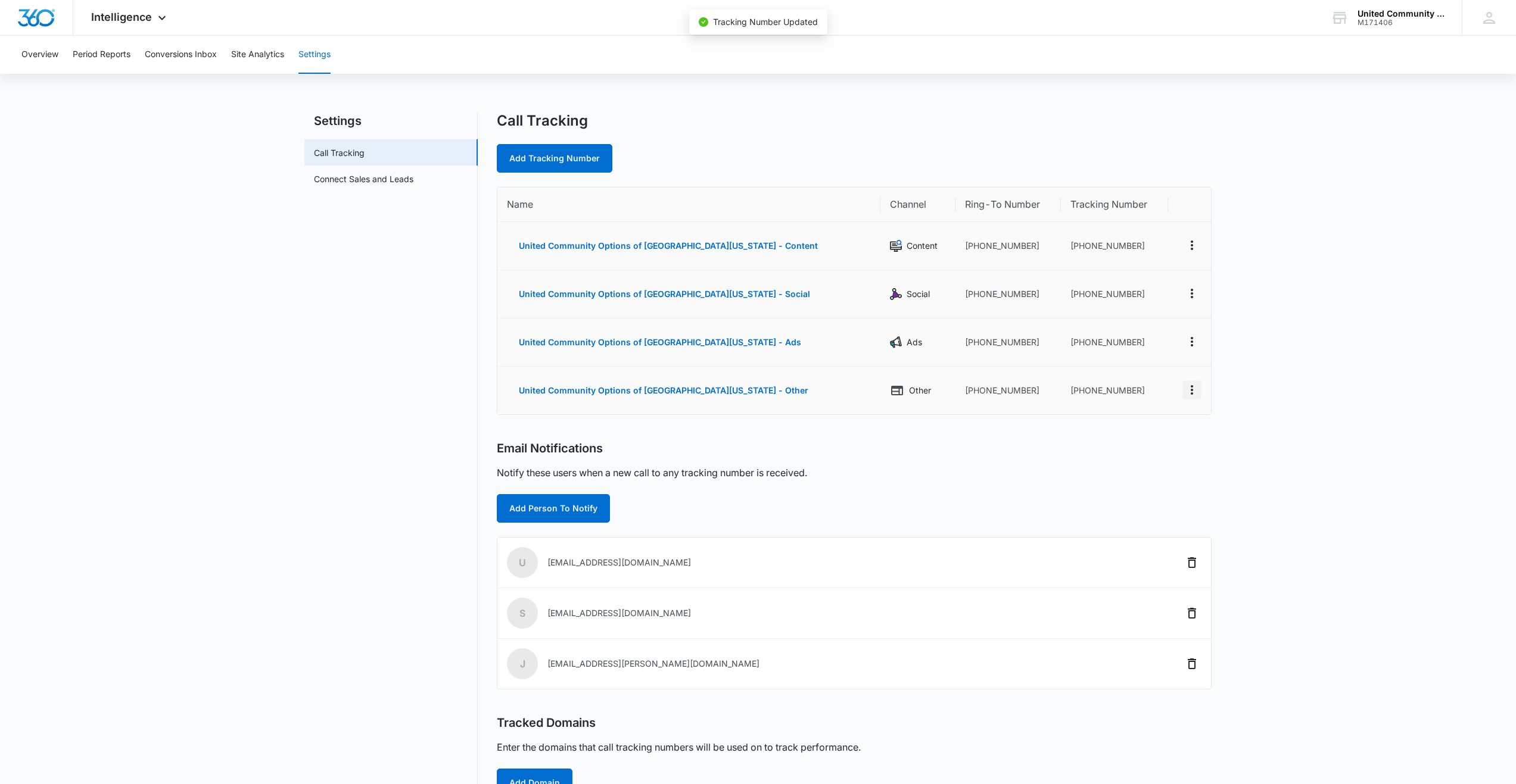
click at [1192, 385] on icon "Actions" at bounding box center [1192, 389] width 3 height 10
click at [1141, 374] on div "Edit" at bounding box center [1136, 377] width 25 height 8
select select "OTHER"
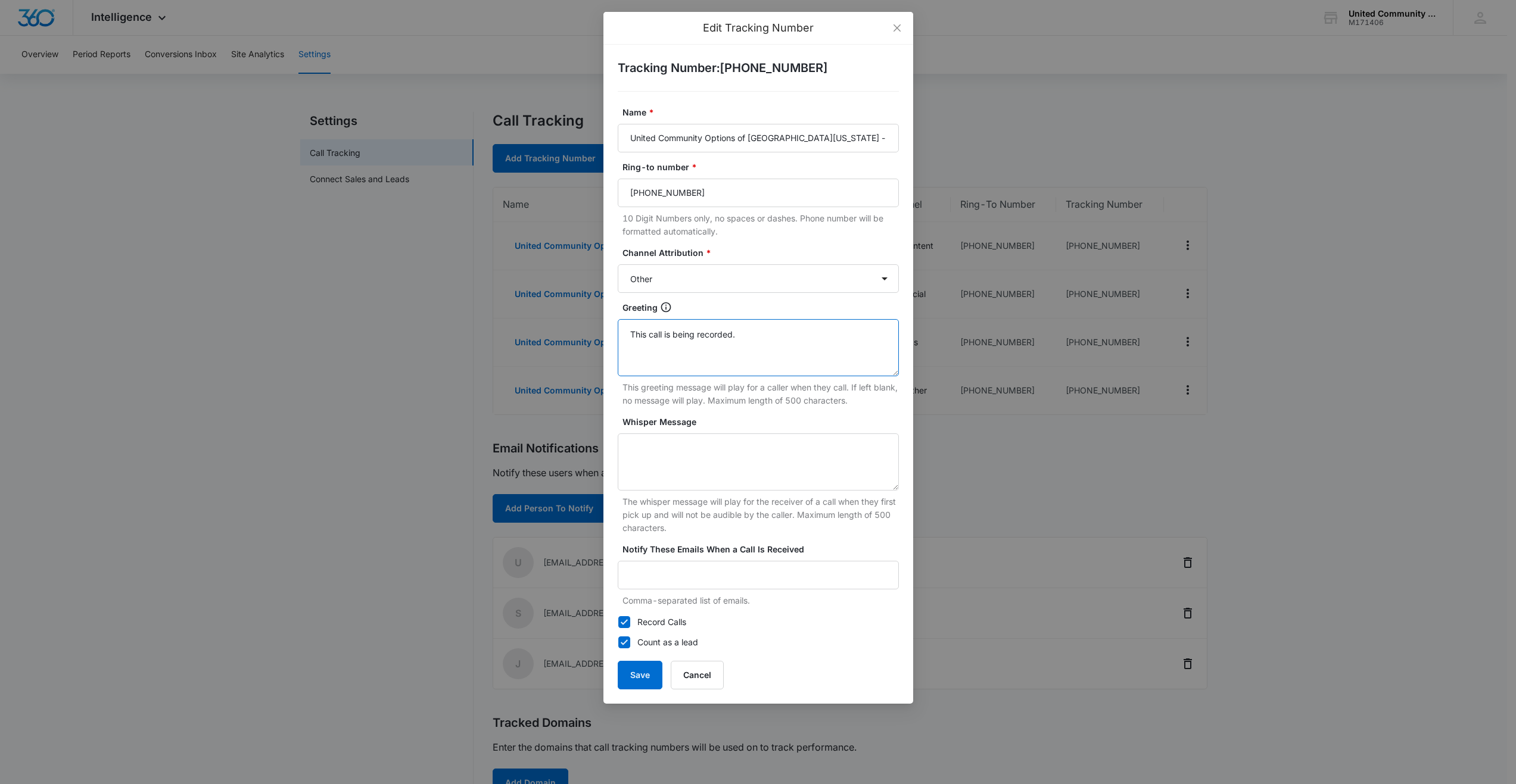
drag, startPoint x: 754, startPoint y: 329, endPoint x: 608, endPoint y: 329, distance: 146.0
click at [608, 329] on div "Tracking Number : +18448275023 Name * United Community Options of South Florida…" at bounding box center [758, 374] width 310 height 659
click at [637, 674] on button "Save" at bounding box center [640, 675] width 44 height 29
